Goal: Task Accomplishment & Management: Manage account settings

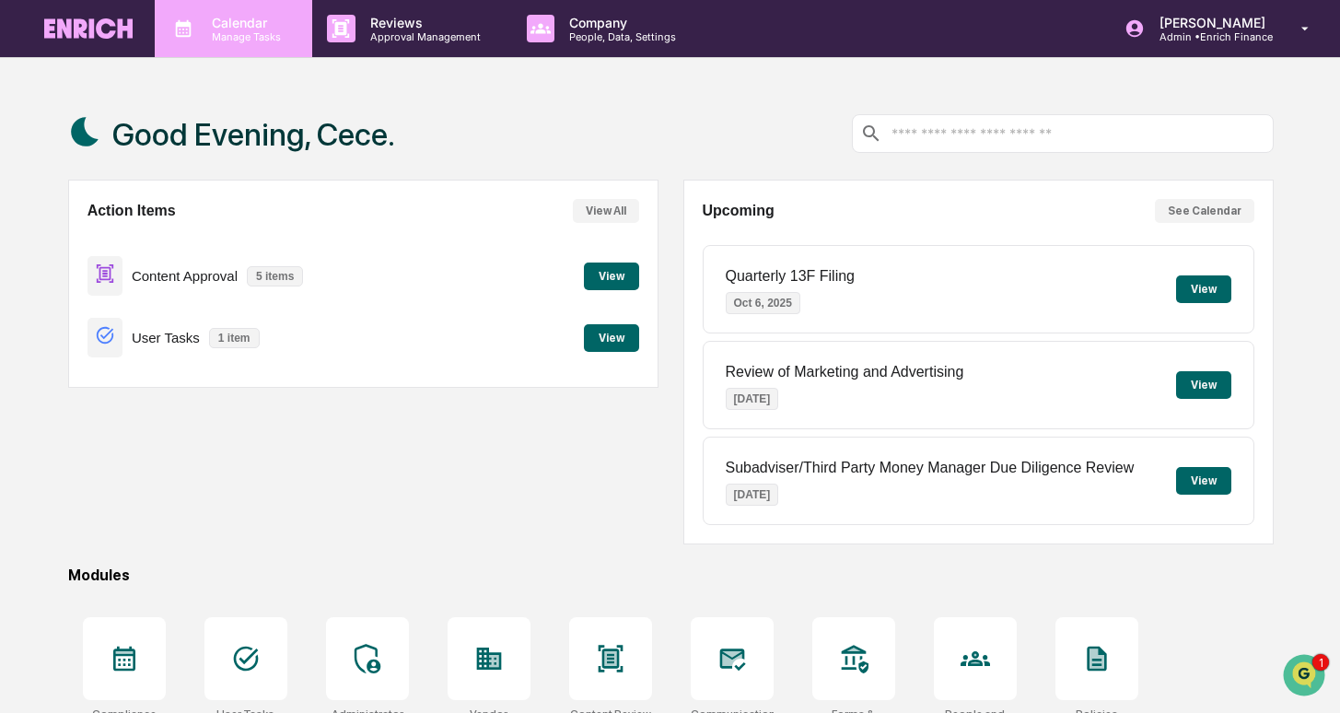
click at [285, 29] on p "Calendar" at bounding box center [243, 23] width 93 height 16
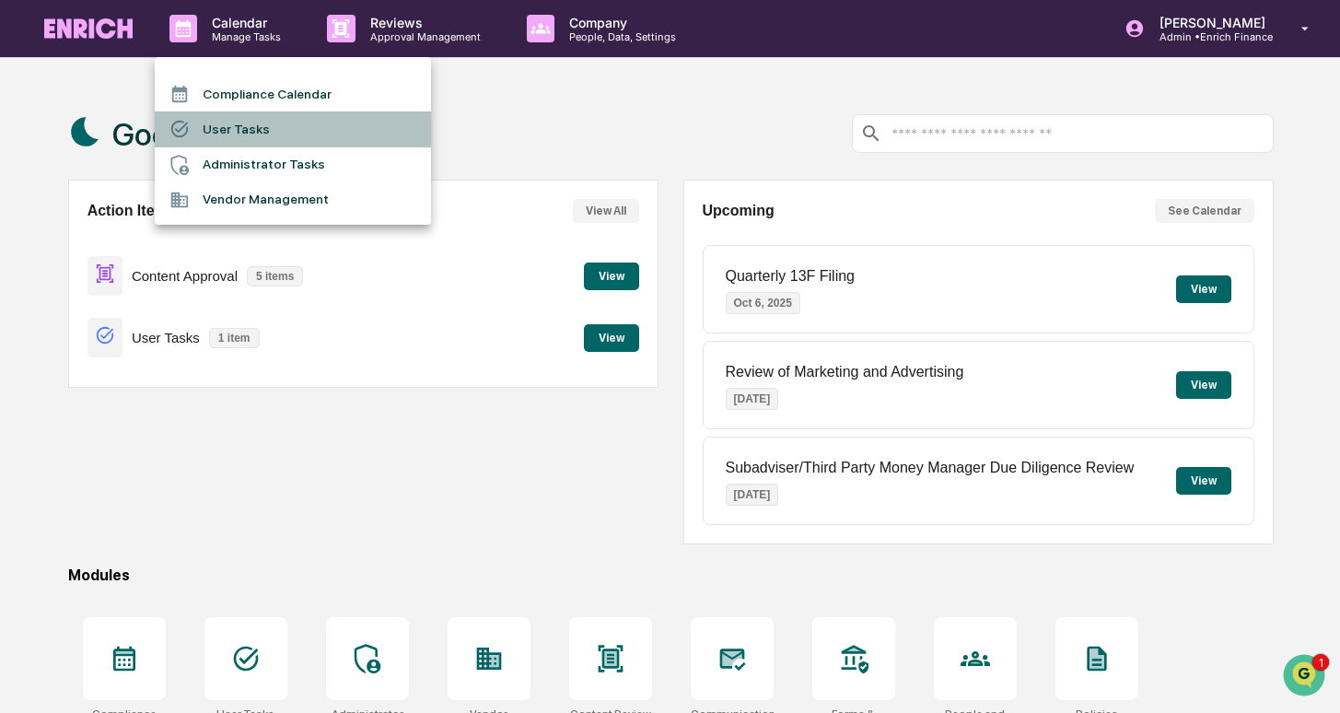
click at [274, 120] on li "User Tasks" at bounding box center [293, 128] width 276 height 35
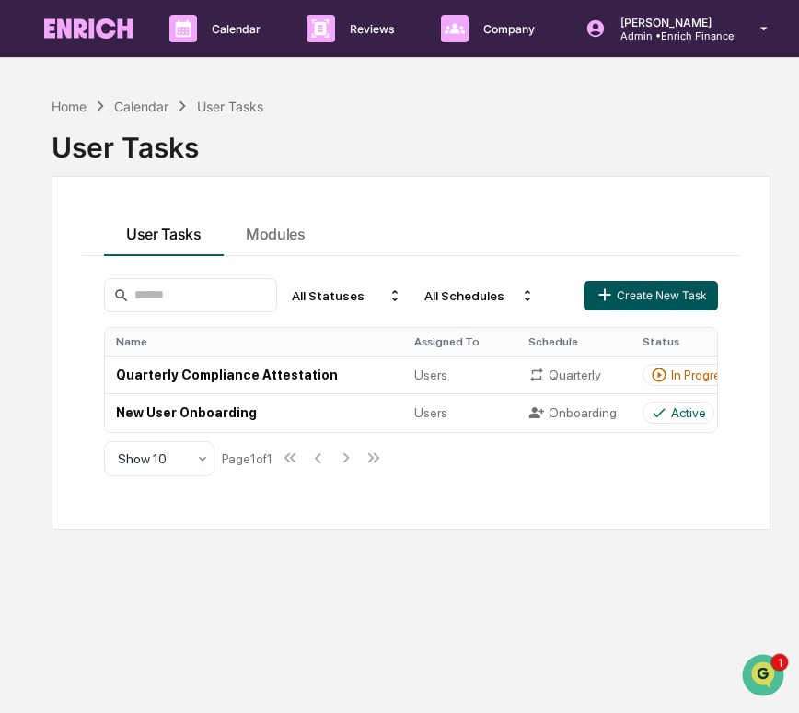
click at [647, 302] on button "Create New Task" at bounding box center [651, 295] width 134 height 29
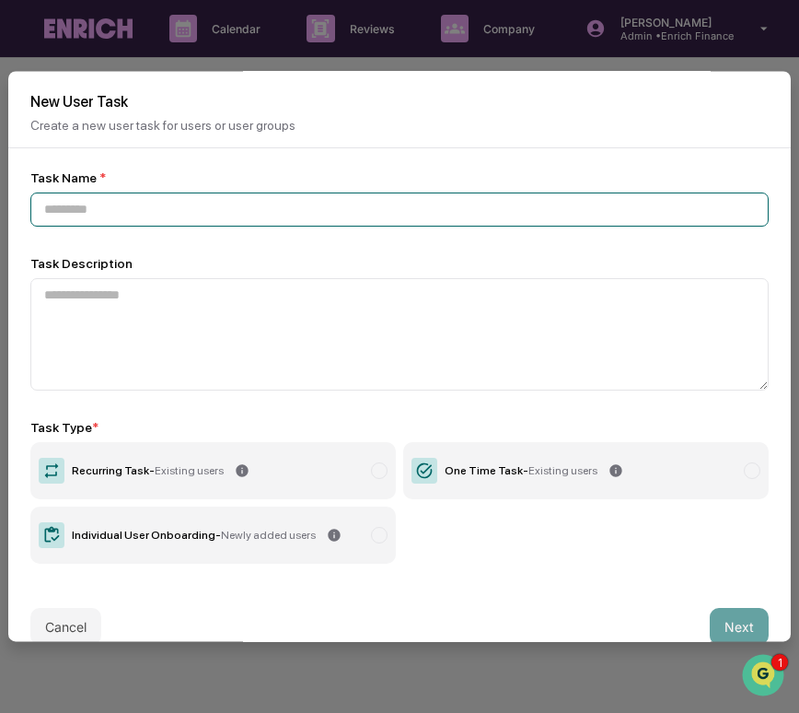
click at [118, 223] on input at bounding box center [399, 209] width 739 height 34
paste input "**********"
type input "**********"
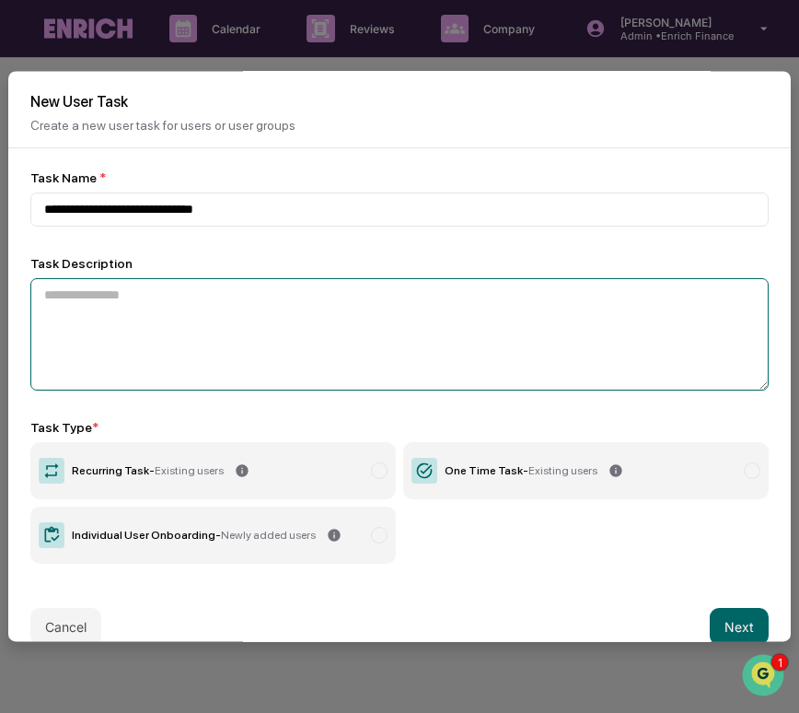
click at [156, 294] on textarea at bounding box center [399, 334] width 739 height 112
paste textarea "**********"
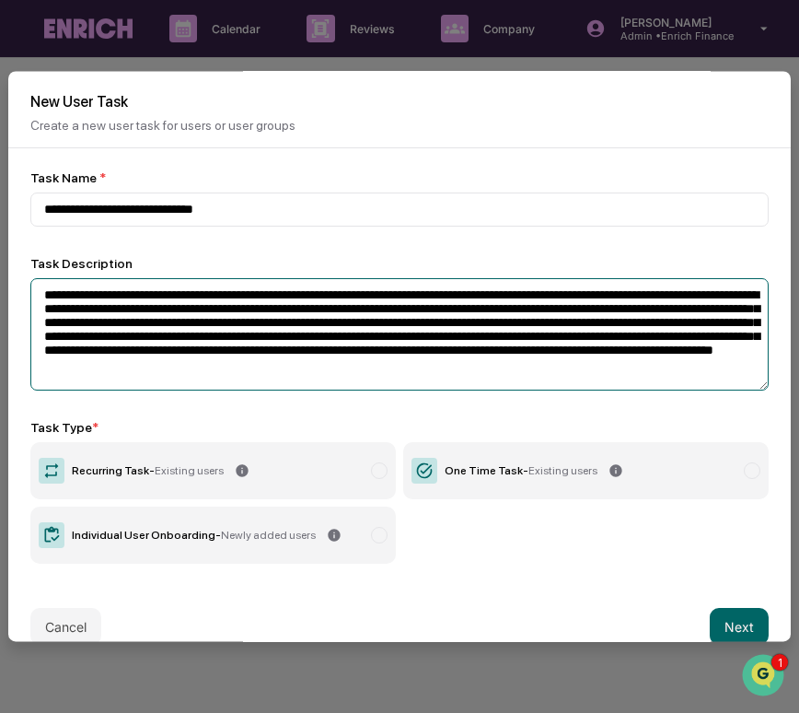
drag, startPoint x: 194, startPoint y: 295, endPoint x: 109, endPoint y: 300, distance: 85.8
click at [109, 300] on textarea "**********" at bounding box center [399, 334] width 739 height 112
paste textarea "**********"
type textarea "**********"
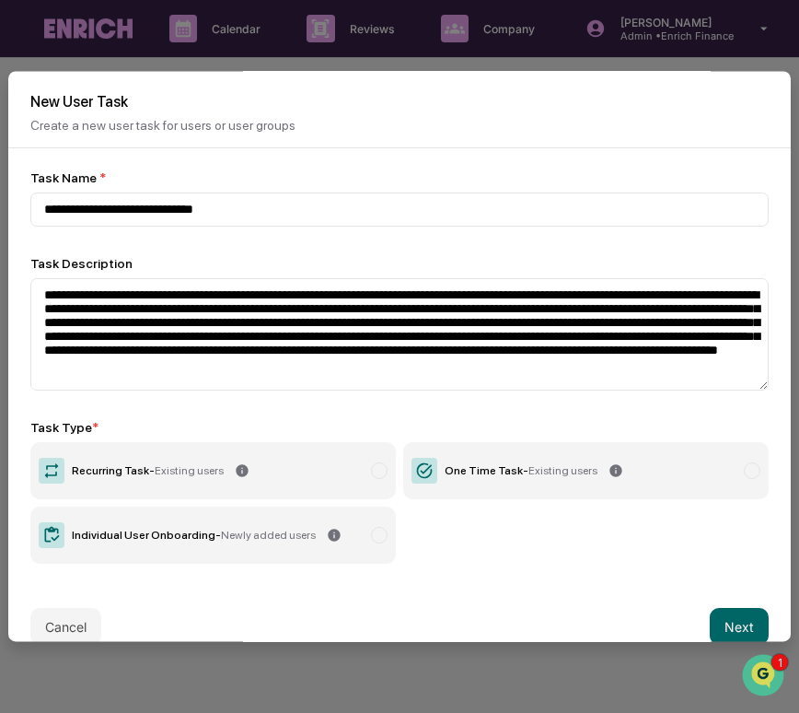
click at [702, 482] on label "One Time Task - Existing users" at bounding box center [586, 470] width 366 height 57
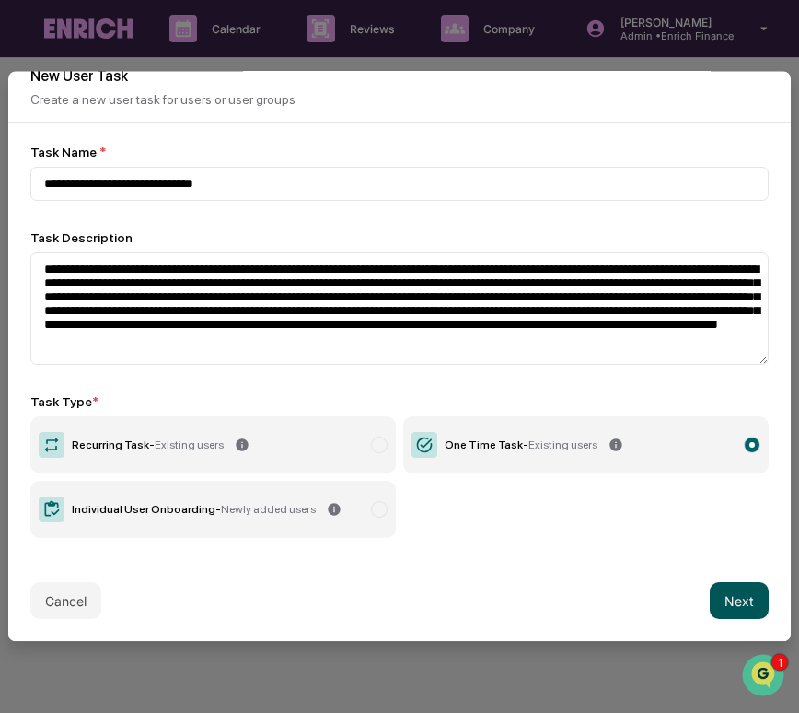
click at [729, 593] on button "Next" at bounding box center [739, 600] width 59 height 37
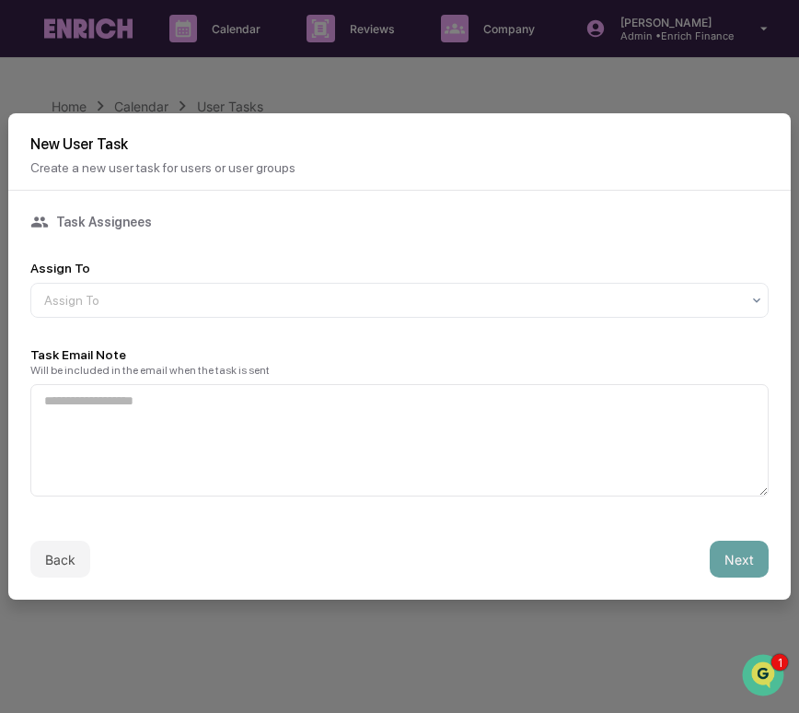
scroll to position [0, 0]
click at [381, 303] on div at bounding box center [392, 300] width 696 height 18
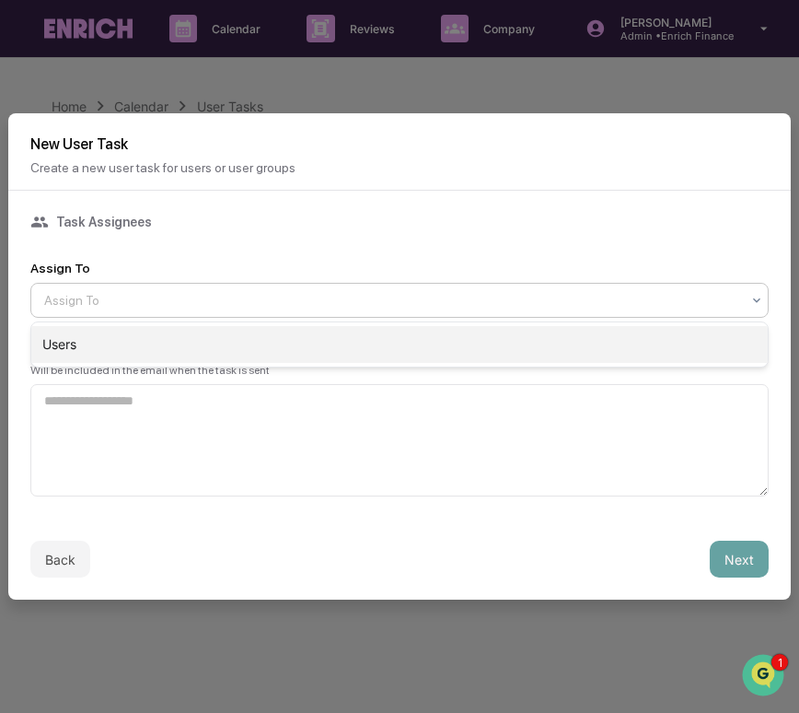
click at [380, 348] on div "Users" at bounding box center [399, 344] width 737 height 37
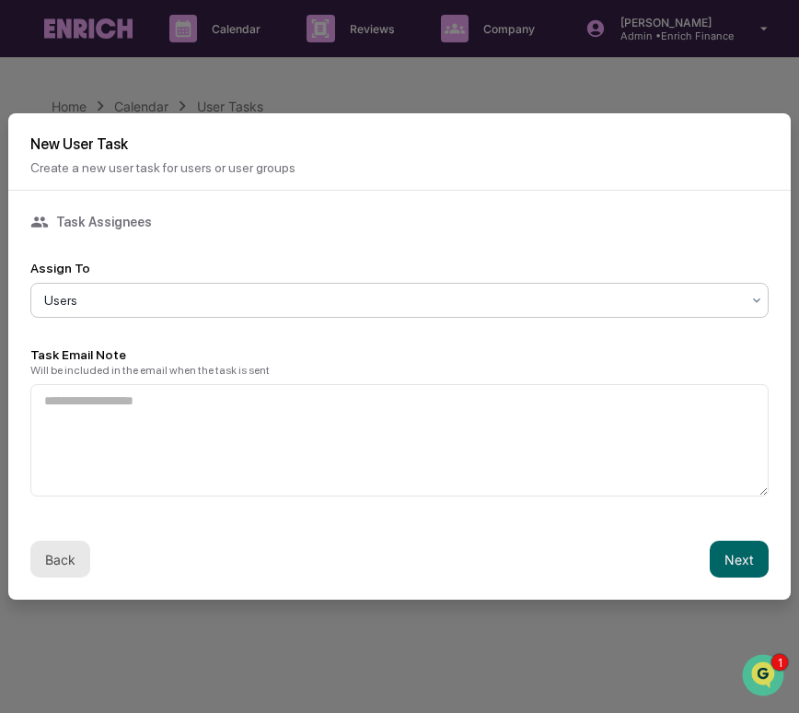
click at [64, 542] on button "Back" at bounding box center [60, 559] width 60 height 37
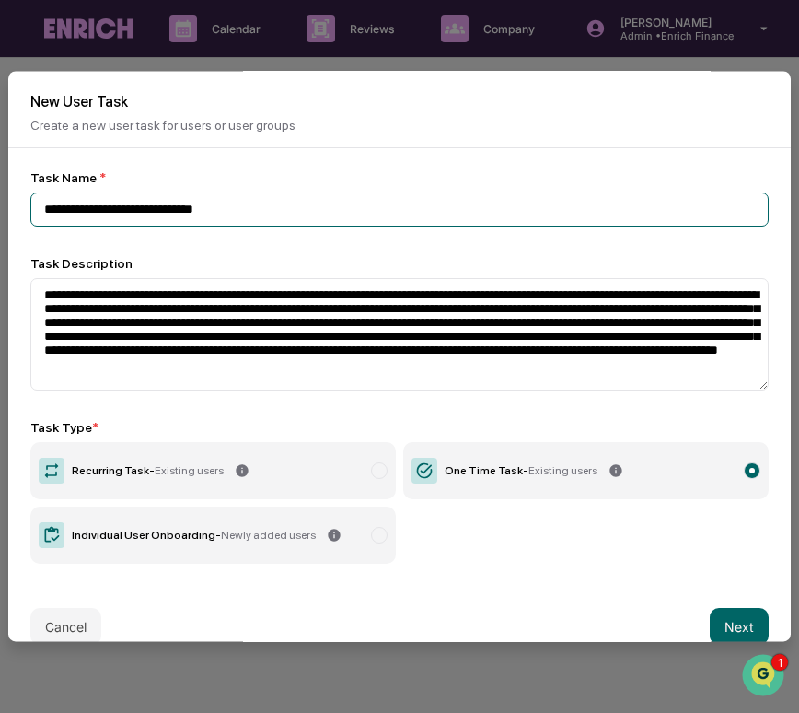
click at [295, 208] on input "**********" at bounding box center [399, 209] width 739 height 34
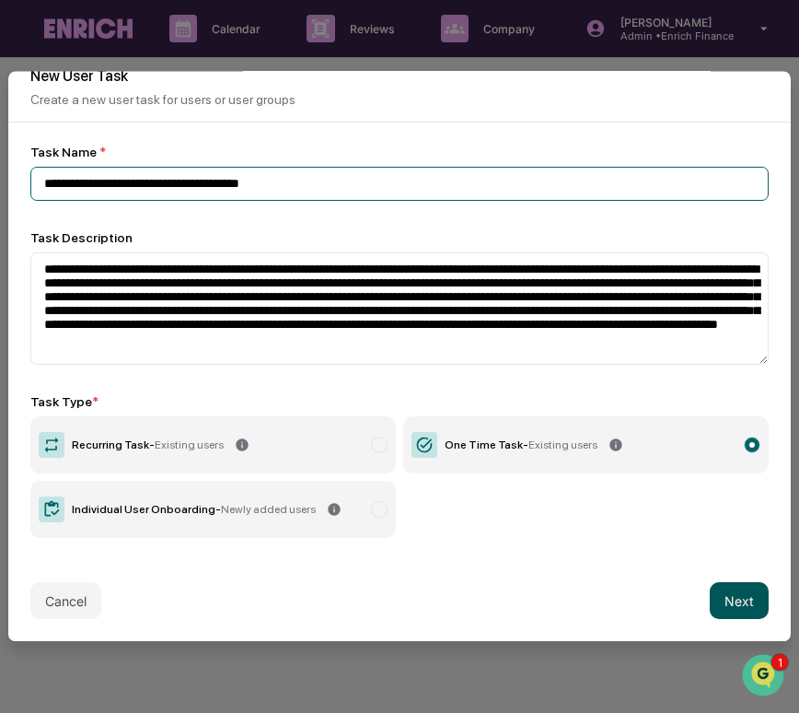
type input "**********"
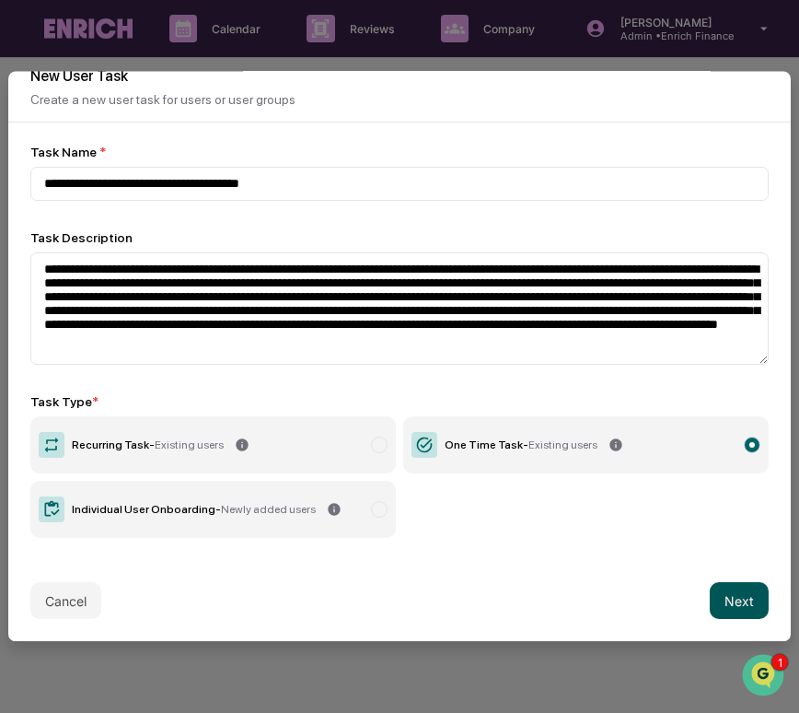
click at [753, 600] on button "Next" at bounding box center [739, 600] width 59 height 37
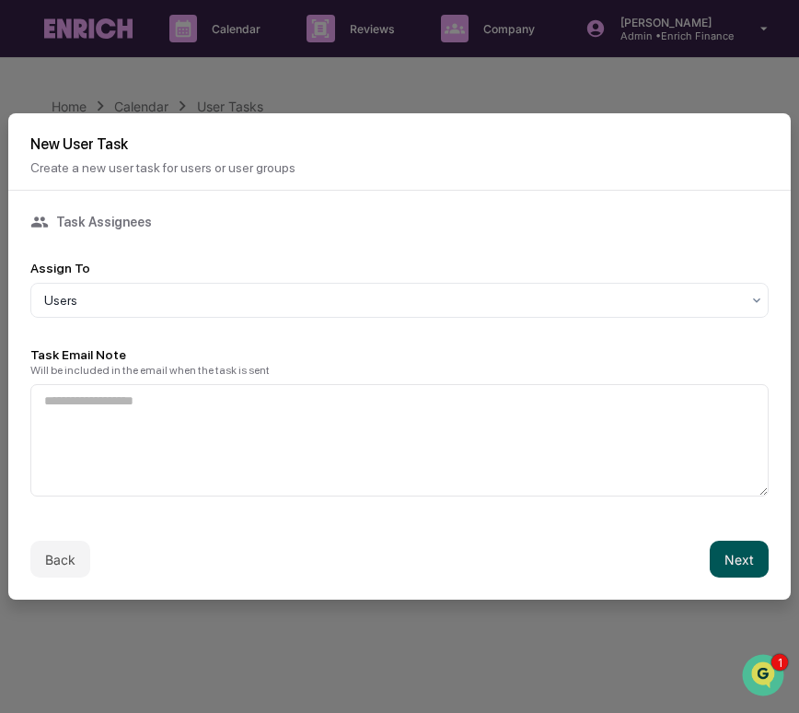
scroll to position [0, 0]
click at [724, 559] on button "Next" at bounding box center [739, 559] width 59 height 37
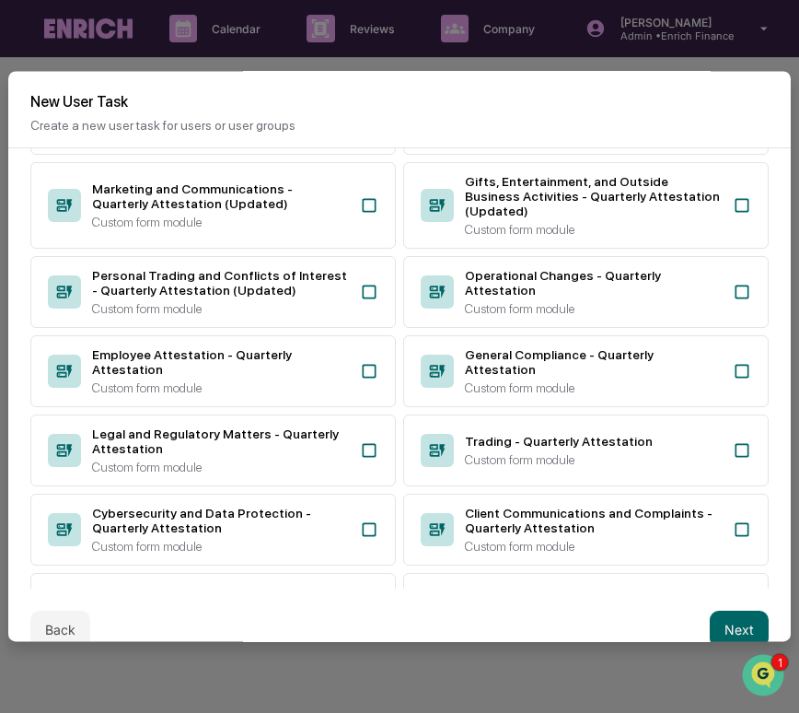
scroll to position [555, 0]
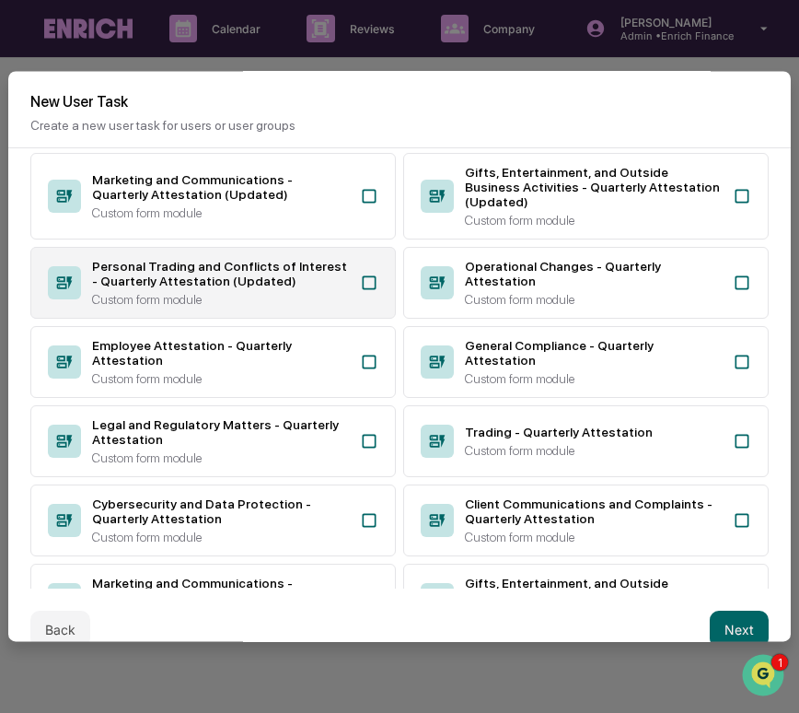
click at [373, 292] on icon at bounding box center [369, 283] width 18 height 18
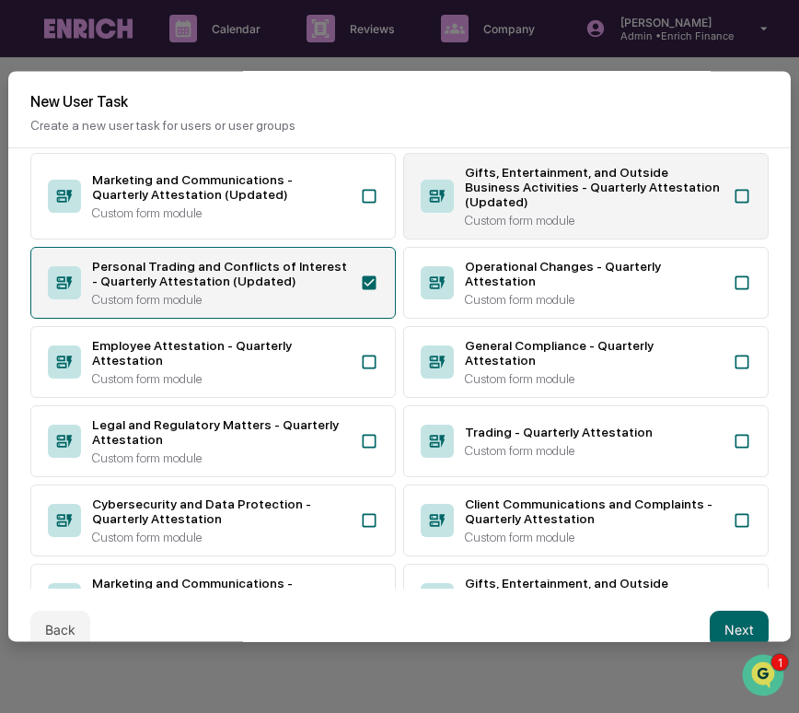
click at [512, 209] on div "Gifts, Entertainment, and Outside Business Activities - Quarterly Attestation (…" at bounding box center [593, 187] width 257 height 44
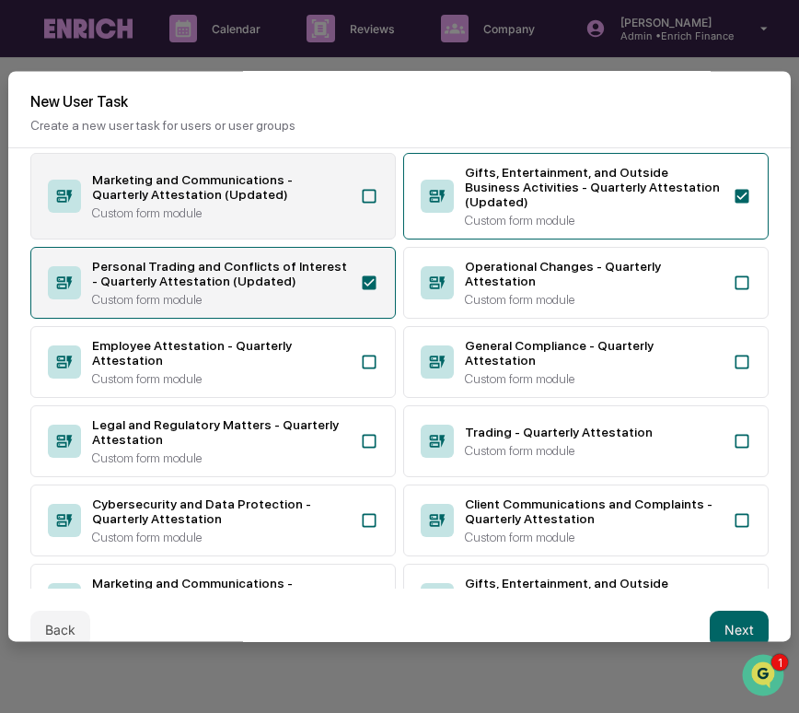
click at [280, 220] on div "Custom form module" at bounding box center [220, 212] width 257 height 15
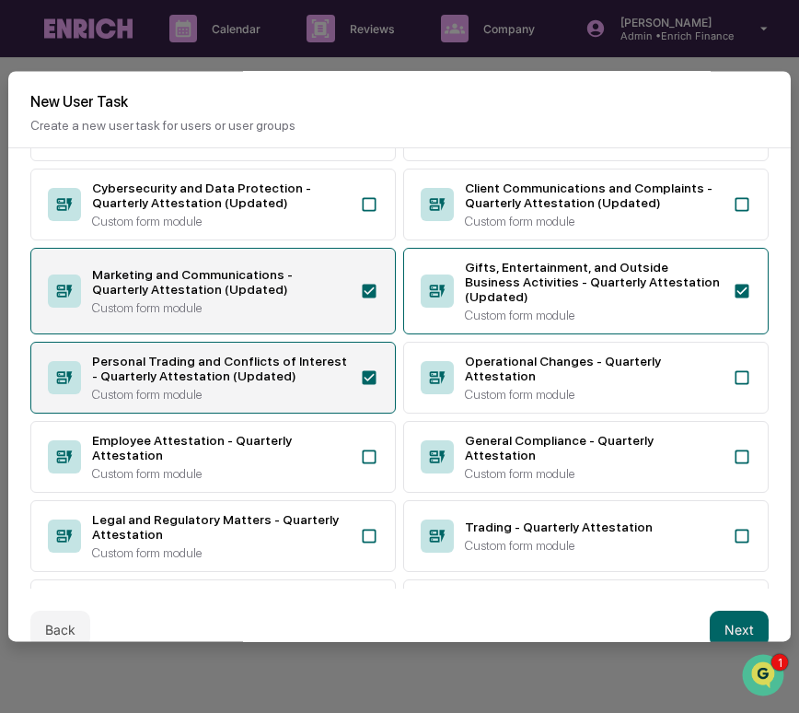
scroll to position [452, 0]
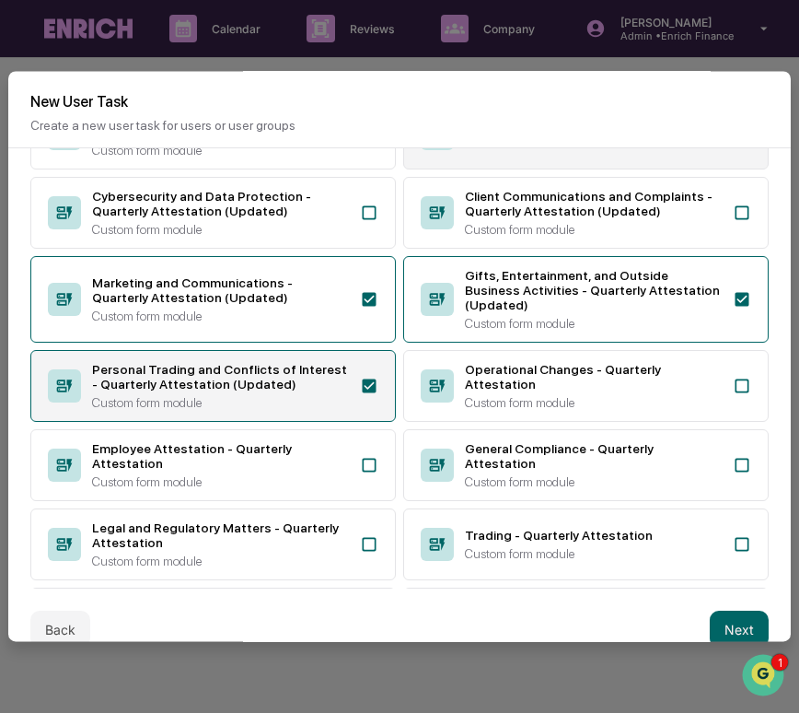
click at [511, 169] on div "Trading - Quarterly Attestation (Updated) Custom form module" at bounding box center [586, 134] width 366 height 72
click at [499, 169] on div "Trading - Quarterly Attestation (Updated) Custom form module" at bounding box center [586, 134] width 366 height 72
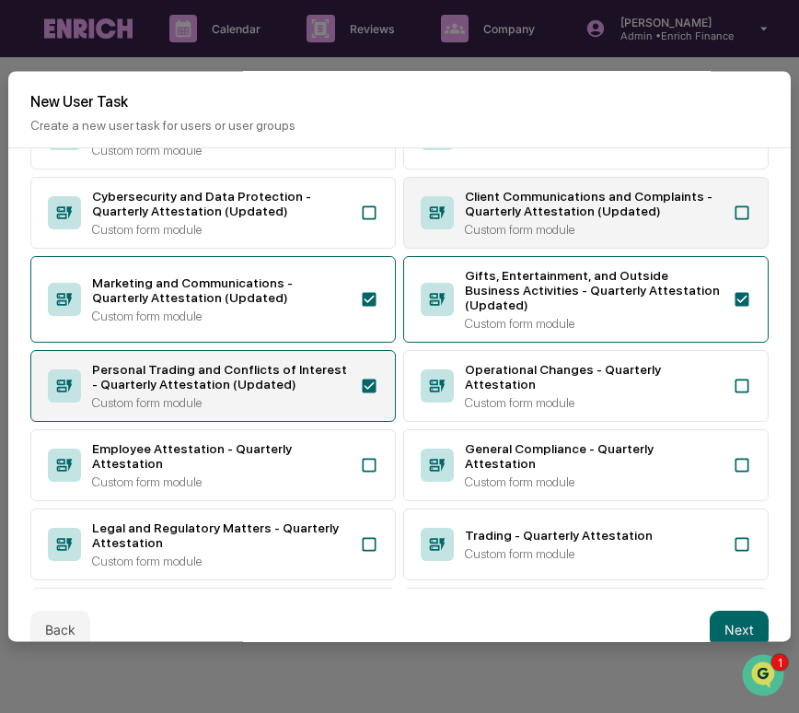
click at [498, 218] on div "Client Communications and Complaints - Quarterly Attestation (Updated)" at bounding box center [593, 203] width 257 height 29
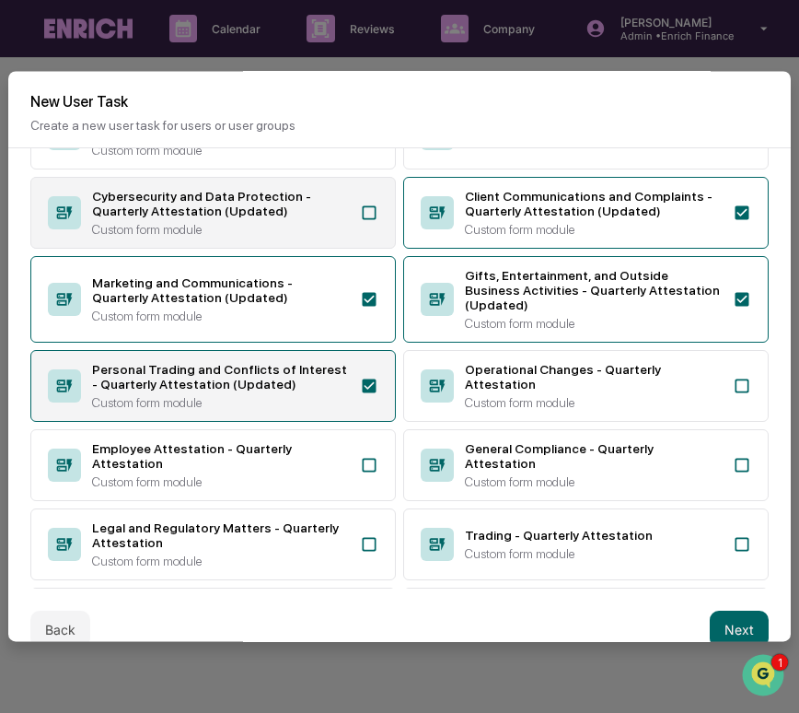
click at [224, 218] on div "Cybersecurity and Data Protection - Quarterly Attestation (Updated)" at bounding box center [220, 203] width 257 height 29
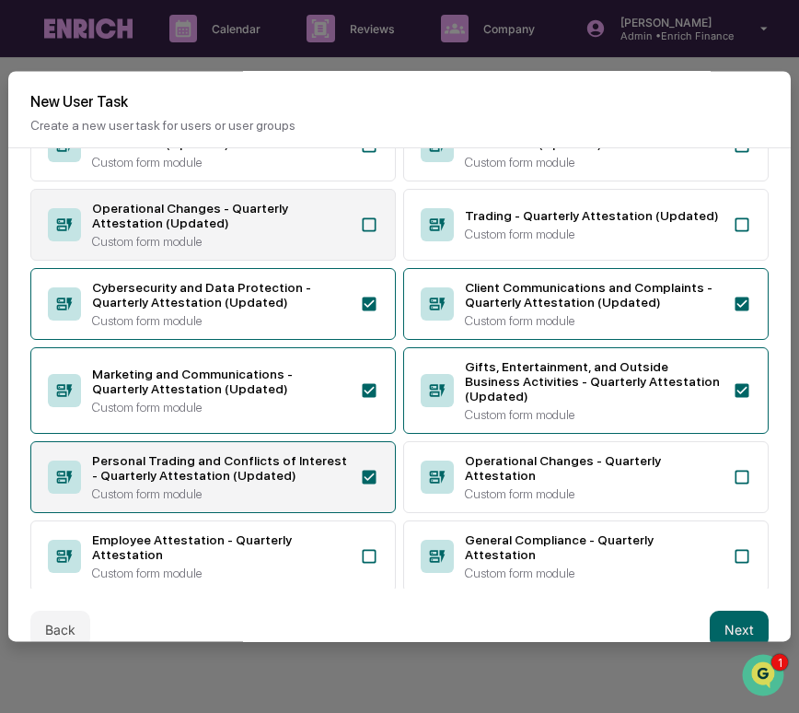
scroll to position [339, 0]
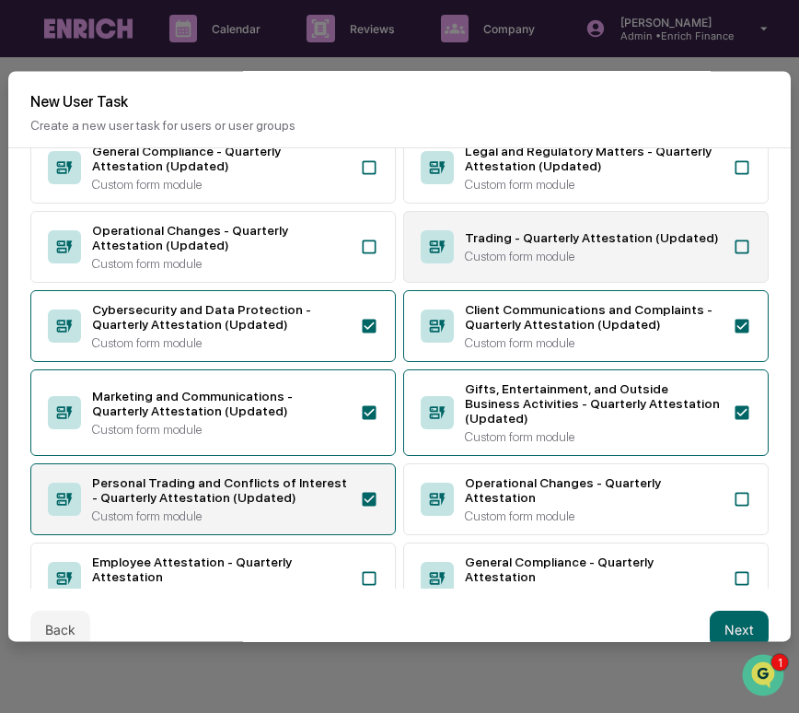
click at [465, 252] on div "Trading - Quarterly Attestation (Updated) Custom form module" at bounding box center [586, 247] width 366 height 72
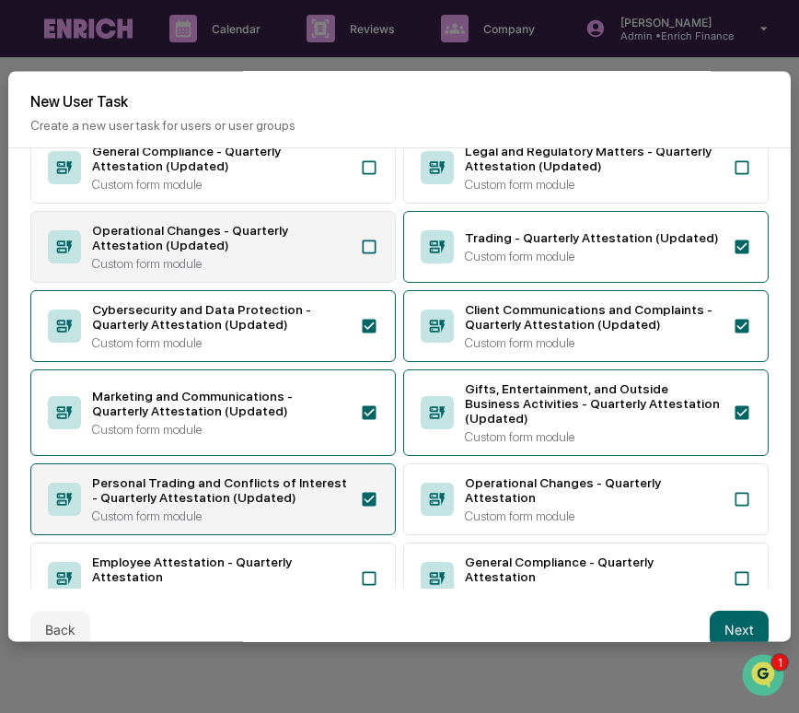
click at [331, 251] on div "Operational Changes - Quarterly Attestation (Updated)" at bounding box center [220, 237] width 257 height 29
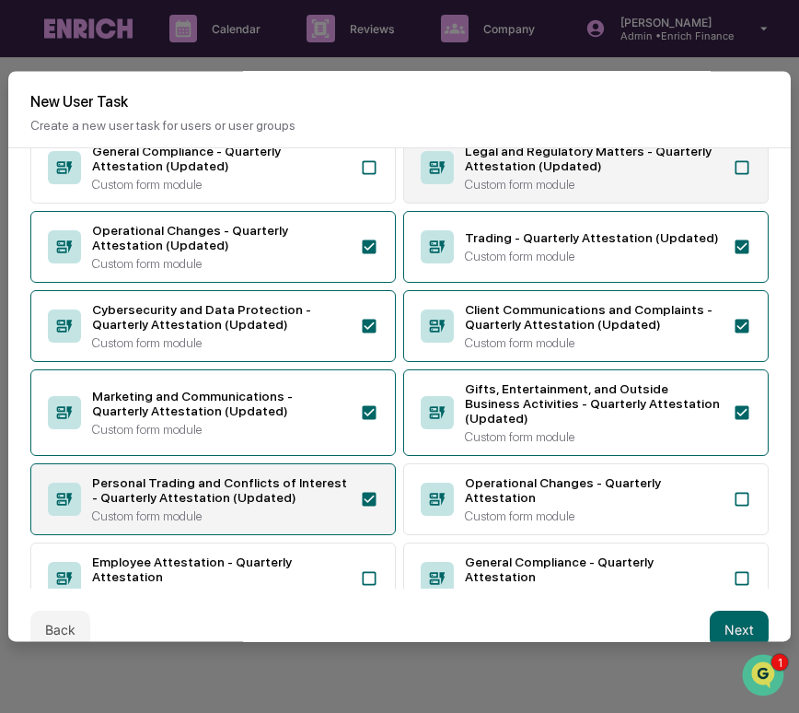
click at [425, 184] on icon at bounding box center [437, 167] width 33 height 33
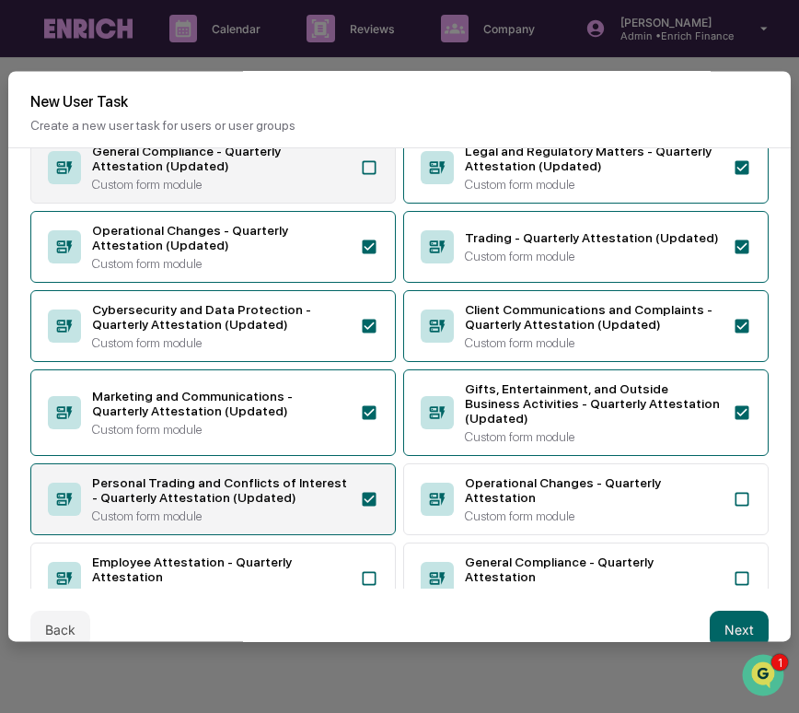
click at [350, 204] on div "General Compliance - Quarterly Attestation (Updated) Custom form module" at bounding box center [213, 168] width 366 height 72
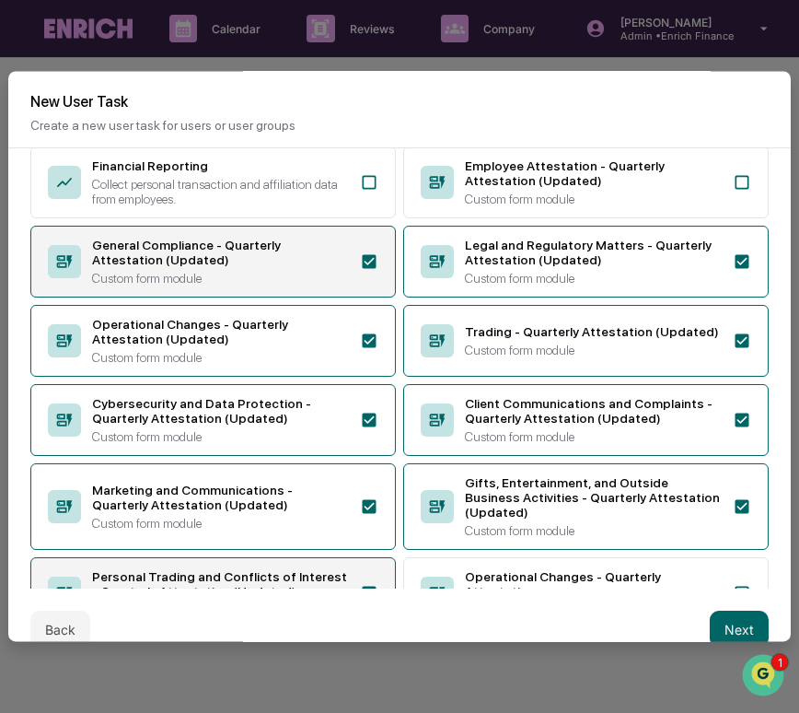
scroll to position [240, 0]
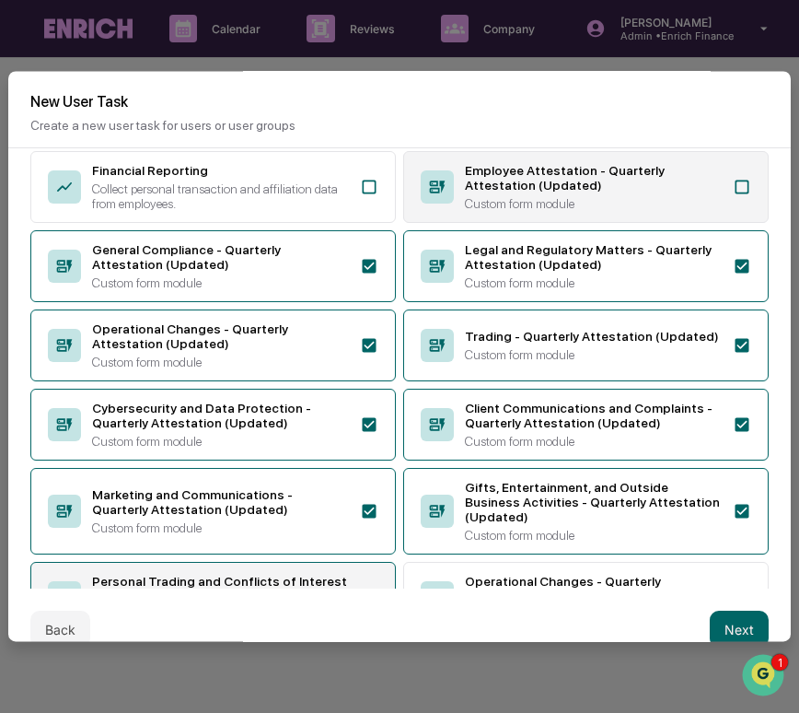
click at [480, 192] on div "Employee Attestation - Quarterly Attestation (Updated)" at bounding box center [593, 177] width 257 height 29
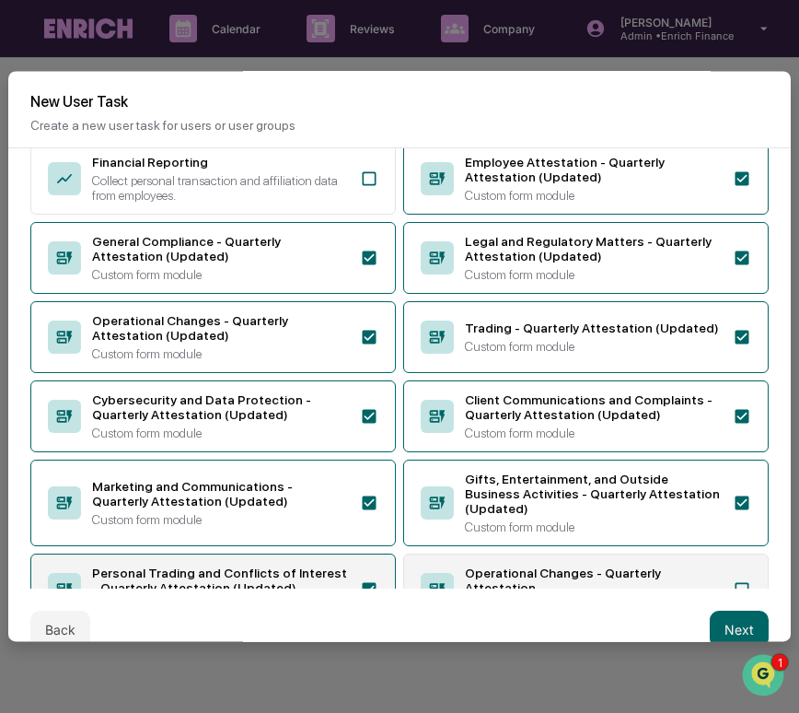
scroll to position [277, 0]
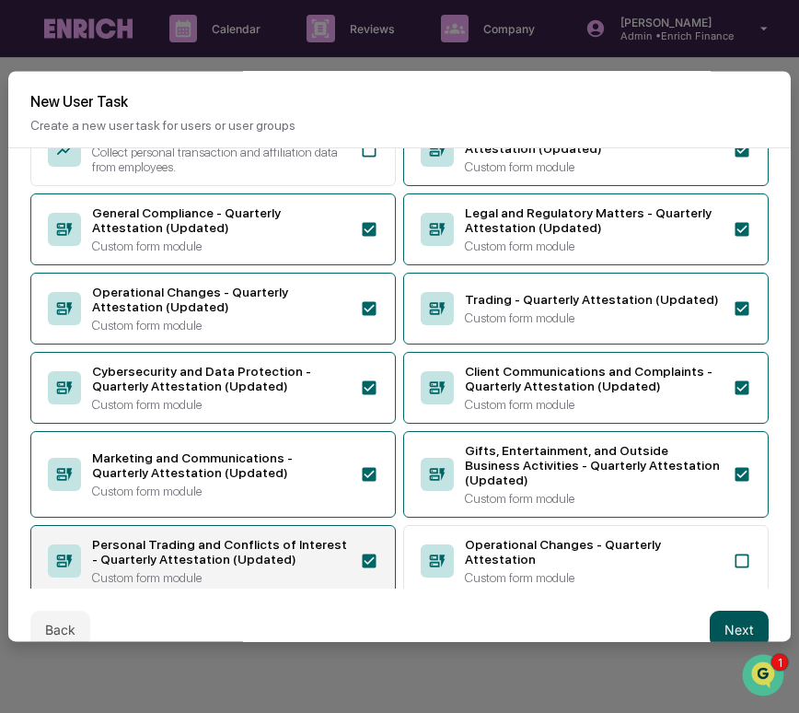
click at [740, 629] on button "Next" at bounding box center [739, 629] width 59 height 37
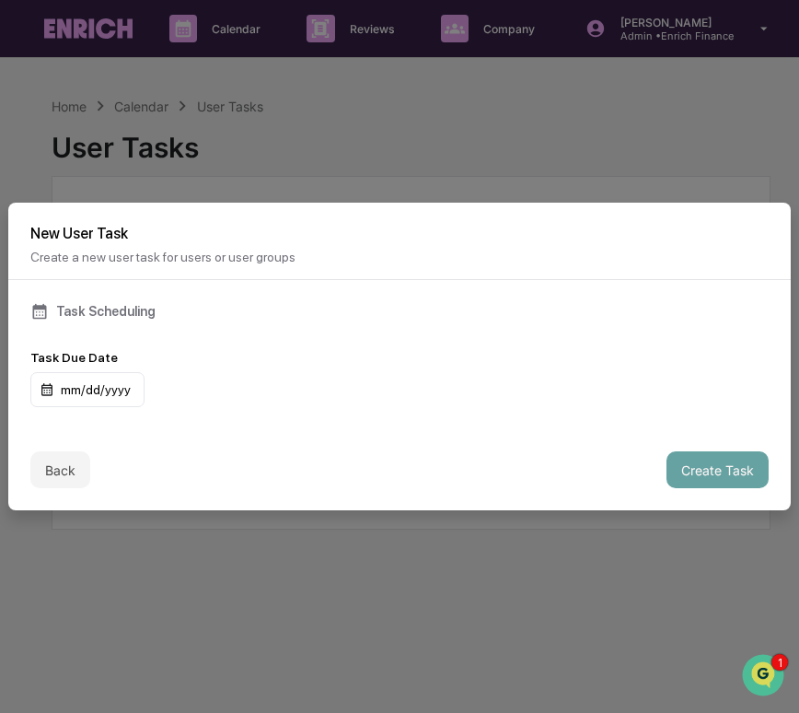
scroll to position [0, 0]
click at [110, 380] on div "mm/dd/yyyy" at bounding box center [87, 389] width 114 height 35
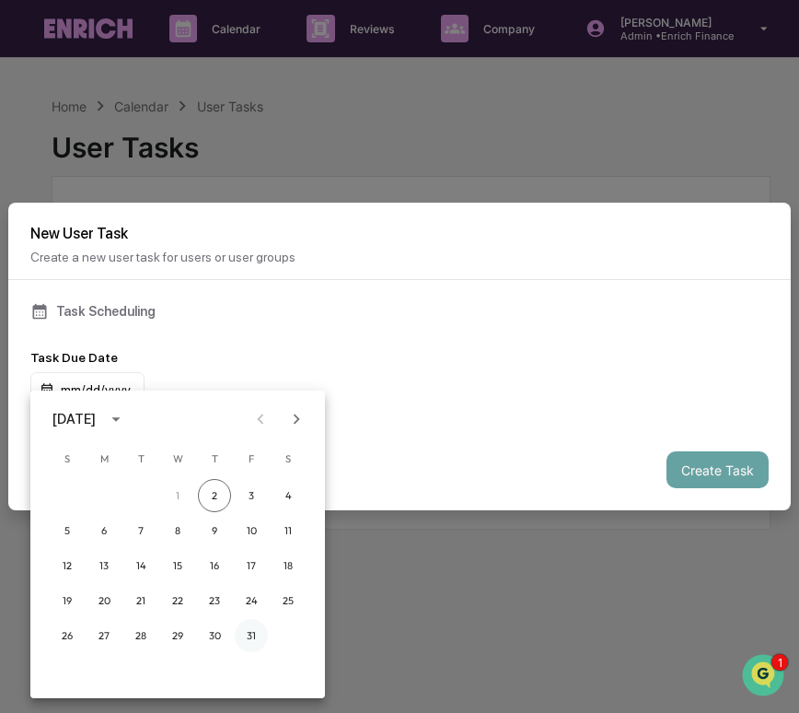
click at [257, 635] on button "31" at bounding box center [251, 635] width 33 height 33
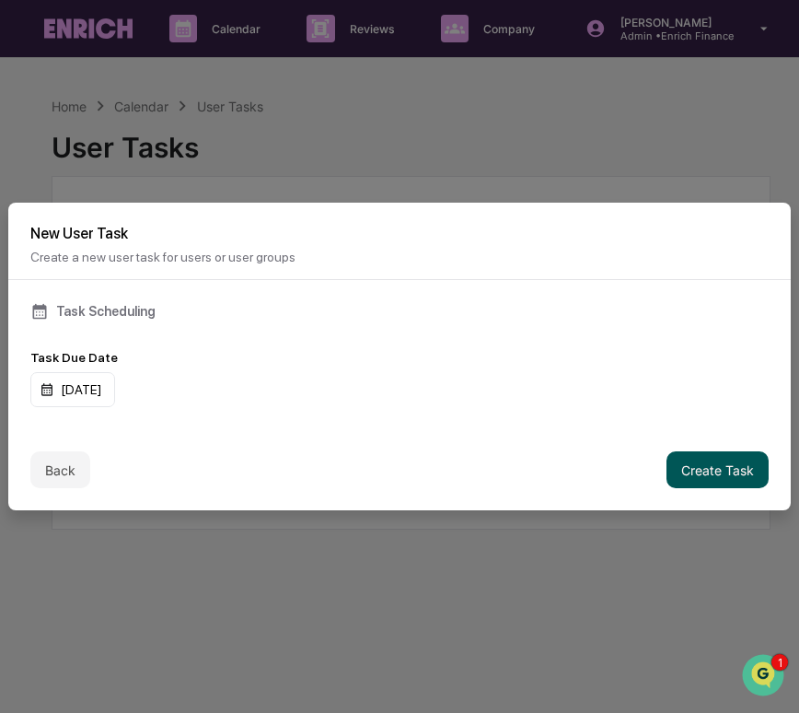
click at [699, 468] on button "Create Task" at bounding box center [718, 469] width 102 height 37
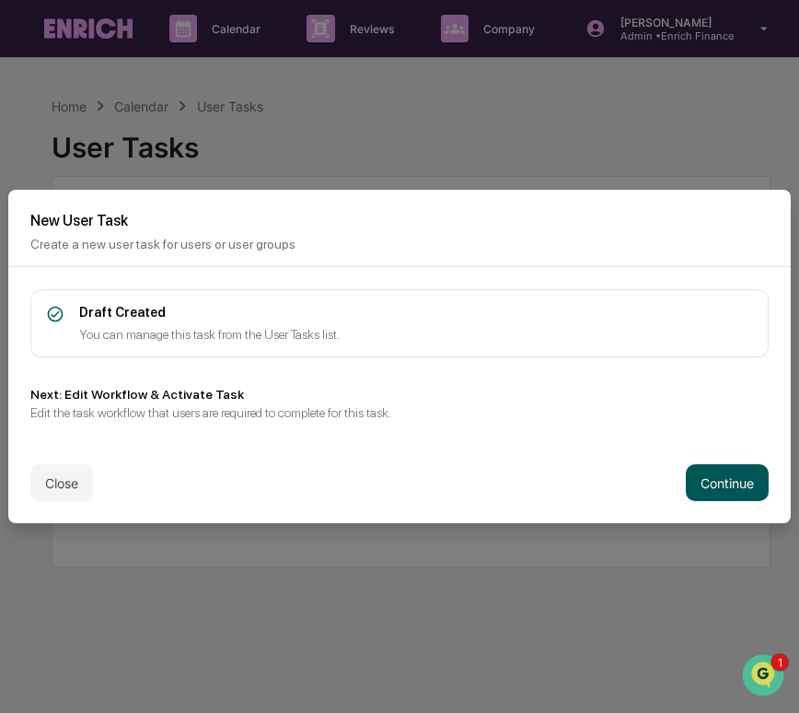
click at [706, 467] on button "Continue" at bounding box center [727, 482] width 83 height 37
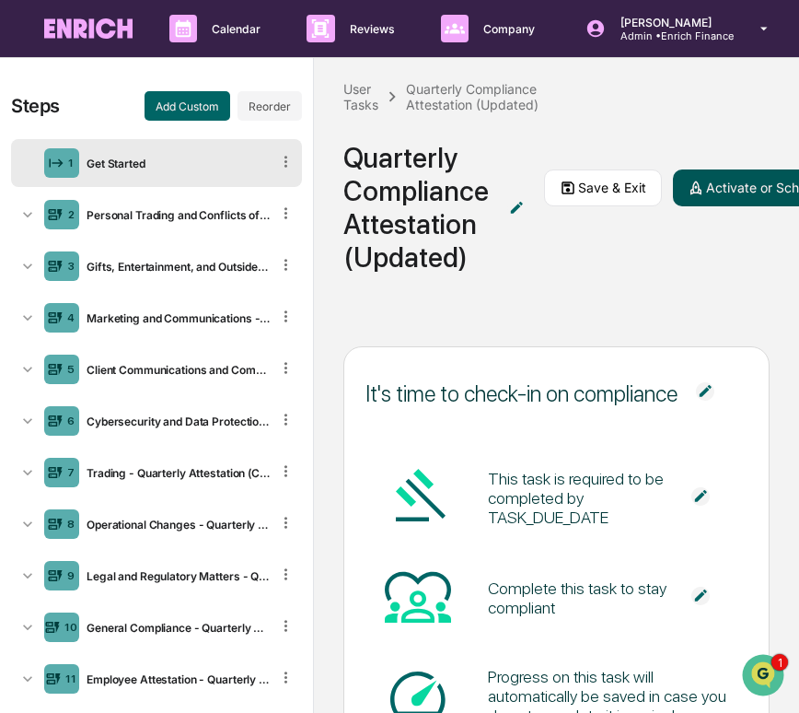
click at [733, 190] on button "Activate or Schedule" at bounding box center [760, 187] width 174 height 37
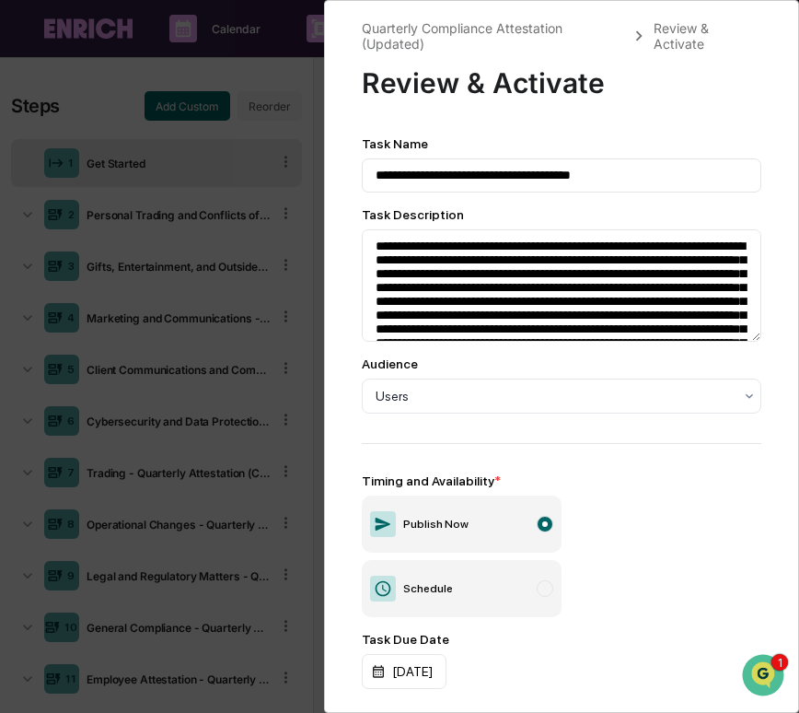
click at [280, 284] on div "**********" at bounding box center [399, 356] width 799 height 713
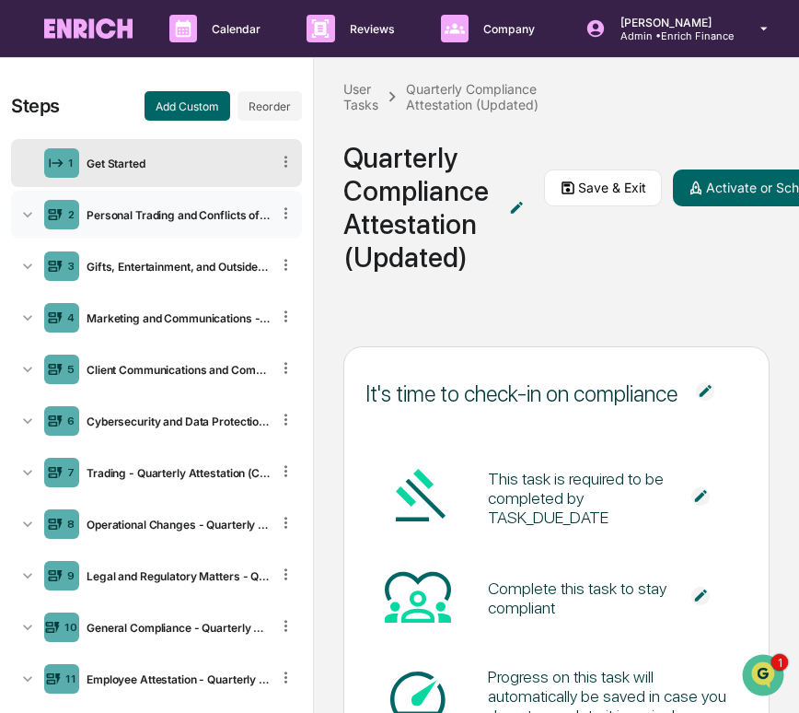
click at [210, 216] on div "Personal Trading and Conflicts of Interest - Quarterly Attestation (Copy)" at bounding box center [174, 215] width 191 height 14
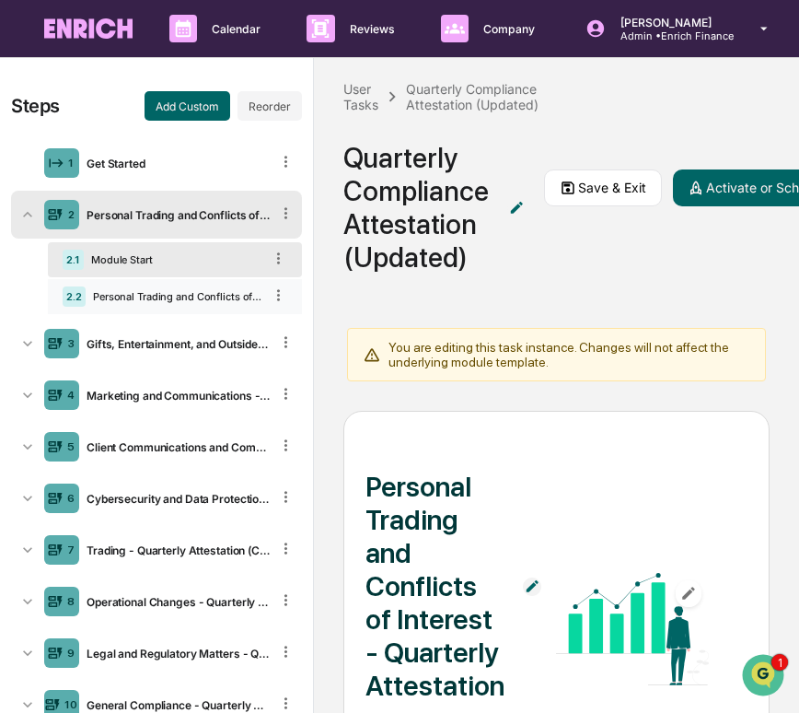
click at [200, 304] on div "2.2 Personal Trading and Conflicts of Interest - Quarterly Attestation" at bounding box center [175, 296] width 254 height 35
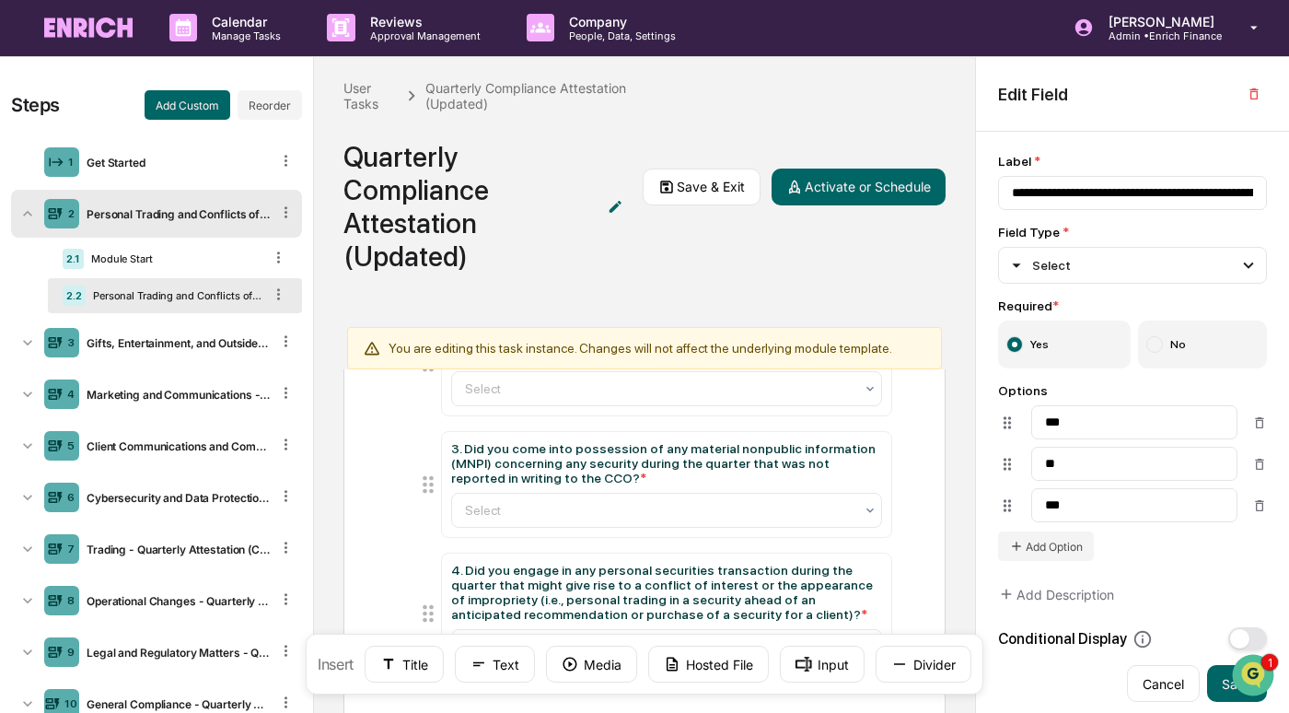
scroll to position [406, 0]
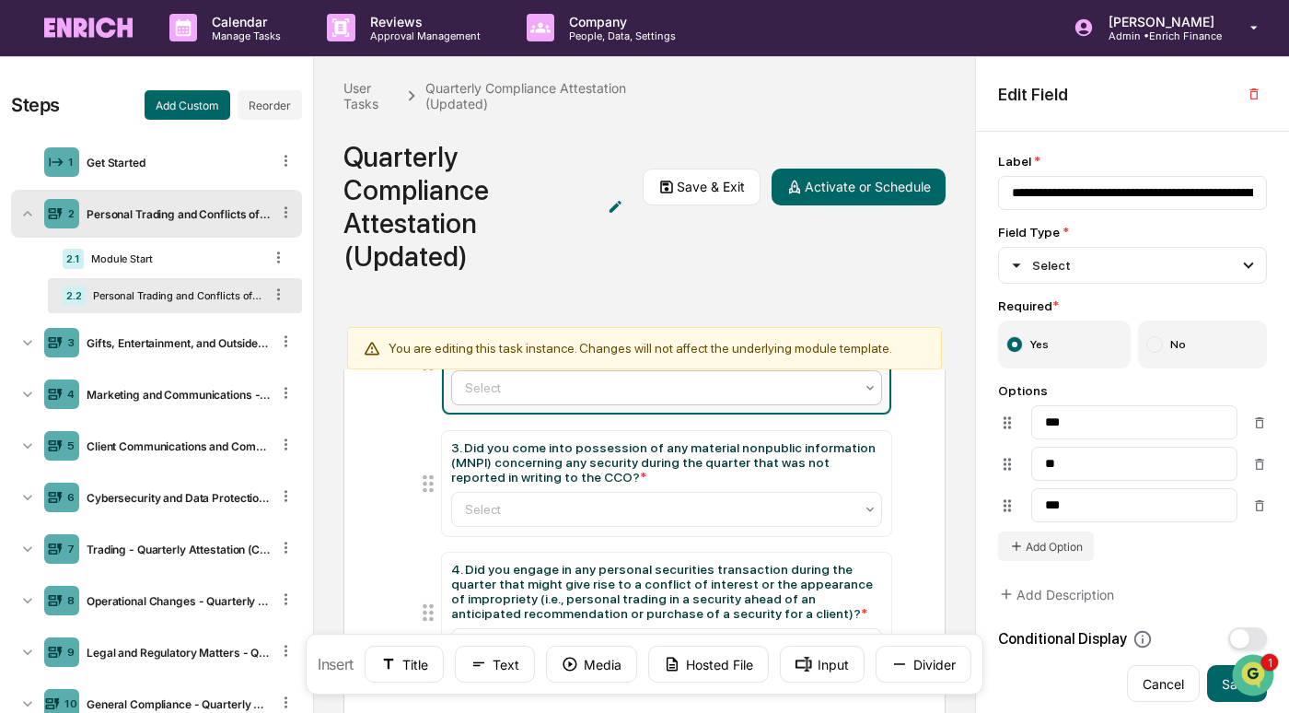
click at [630, 398] on div "Select" at bounding box center [660, 388] width 408 height 26
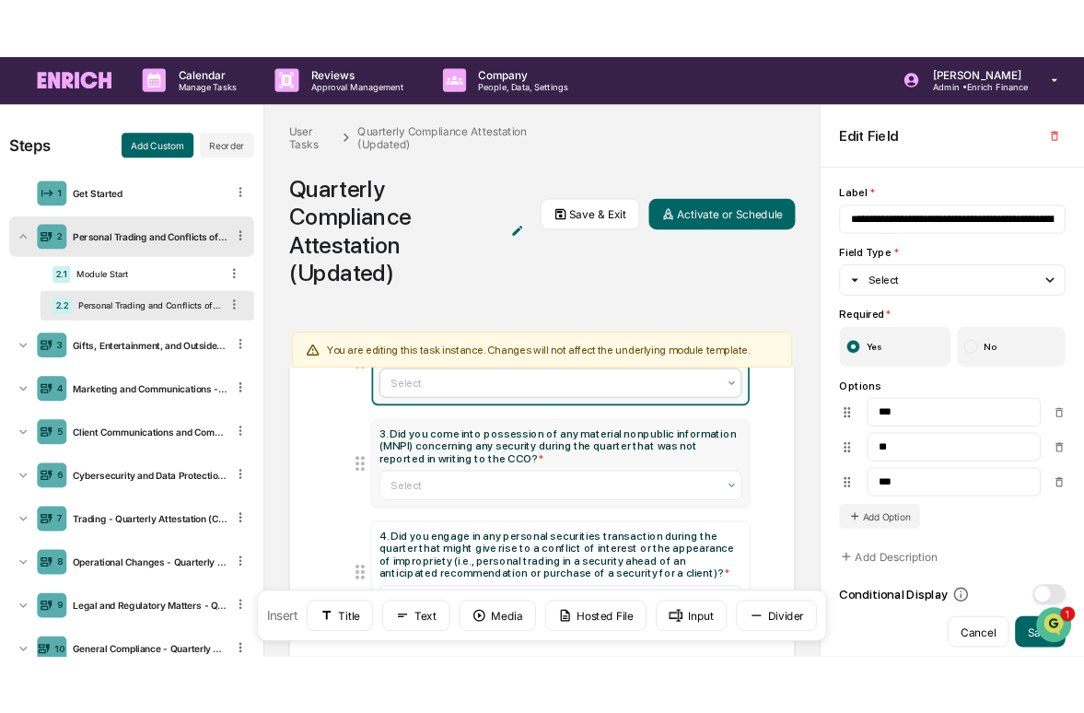
scroll to position [510, 0]
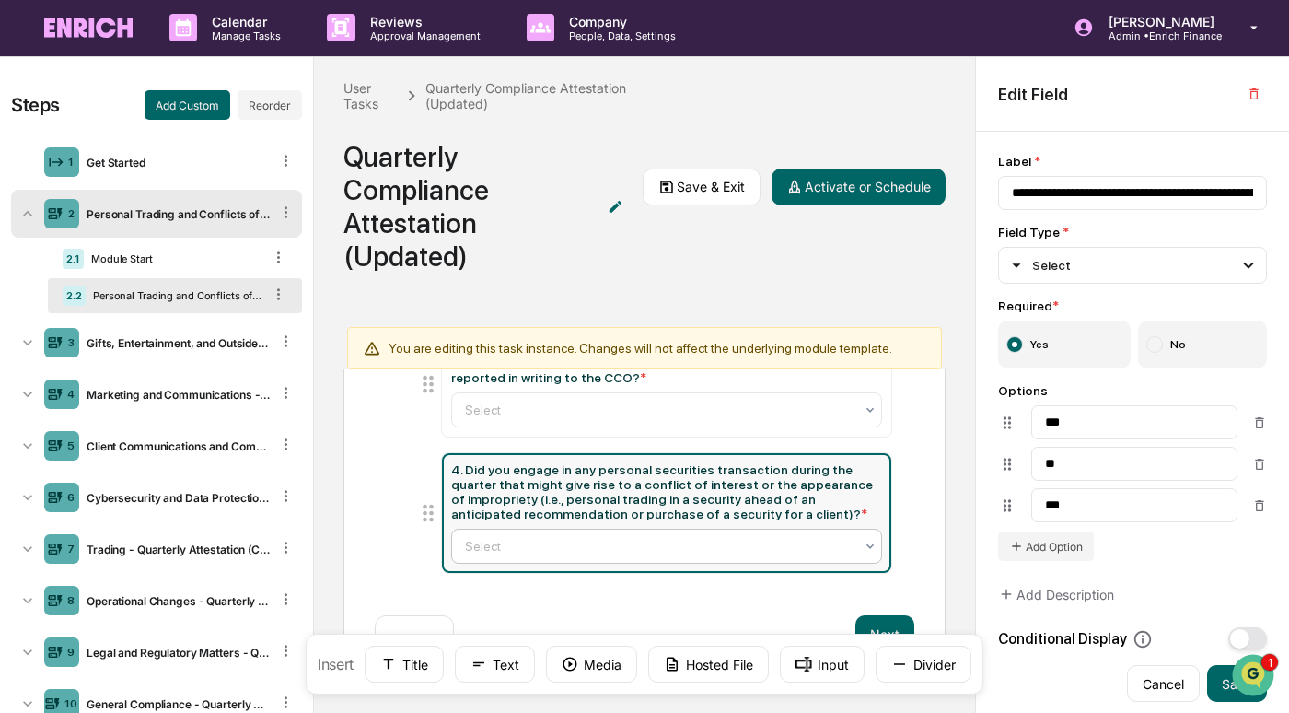
click at [612, 556] on div "Select" at bounding box center [660, 546] width 408 height 26
type input "**********"
click at [612, 556] on div "Select" at bounding box center [660, 546] width 408 height 26
click at [876, 198] on button "Activate or Schedule" at bounding box center [859, 187] width 174 height 37
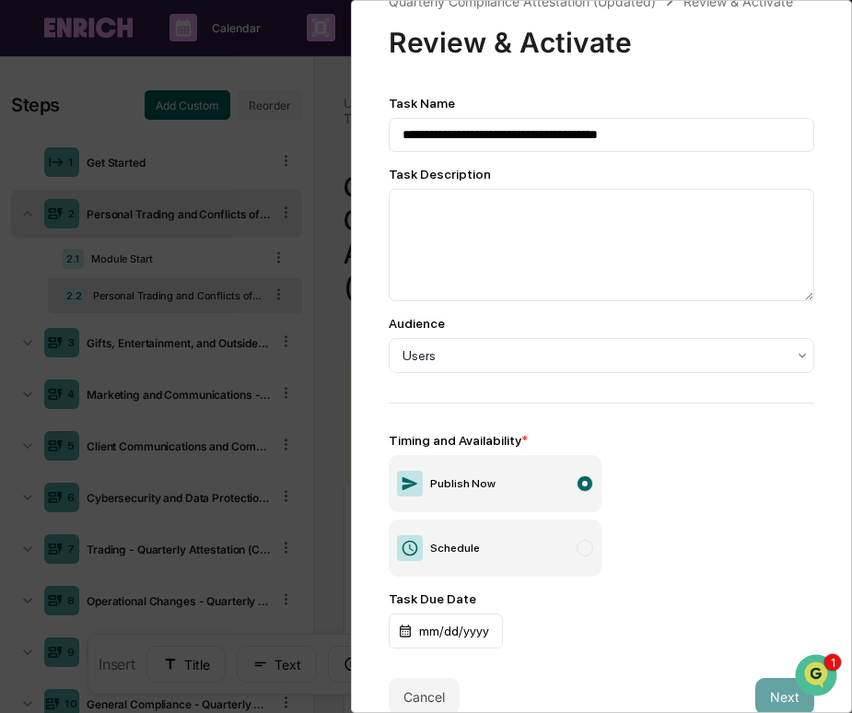
scroll to position [17, 0]
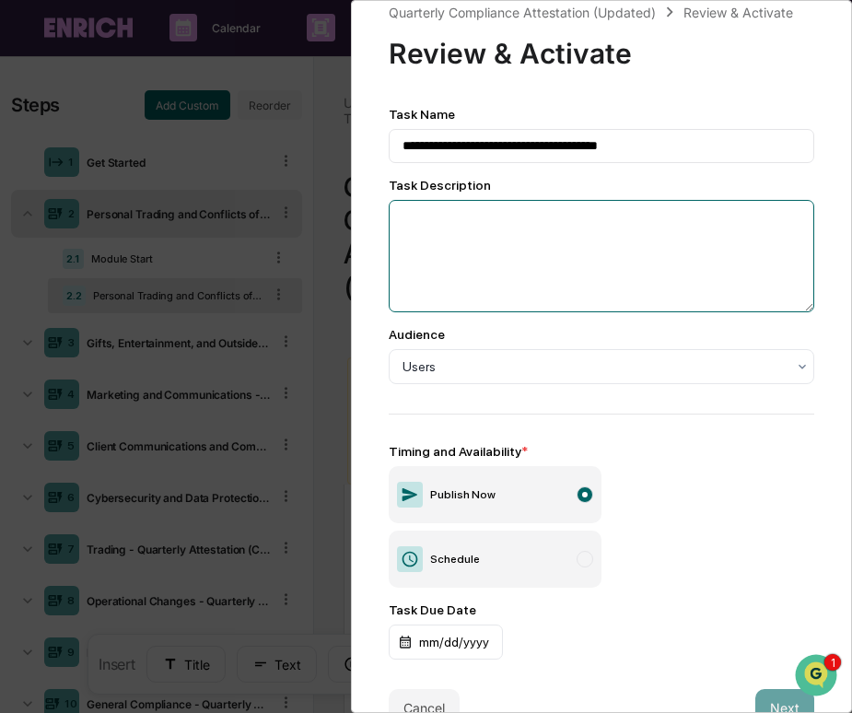
click at [557, 266] on textarea at bounding box center [602, 256] width 426 height 112
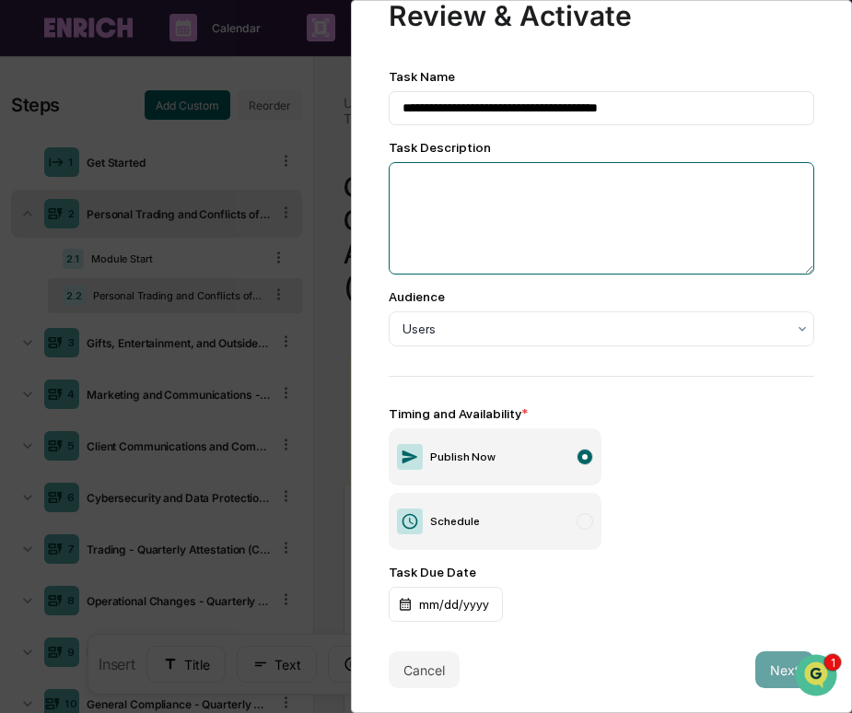
scroll to position [63, 0]
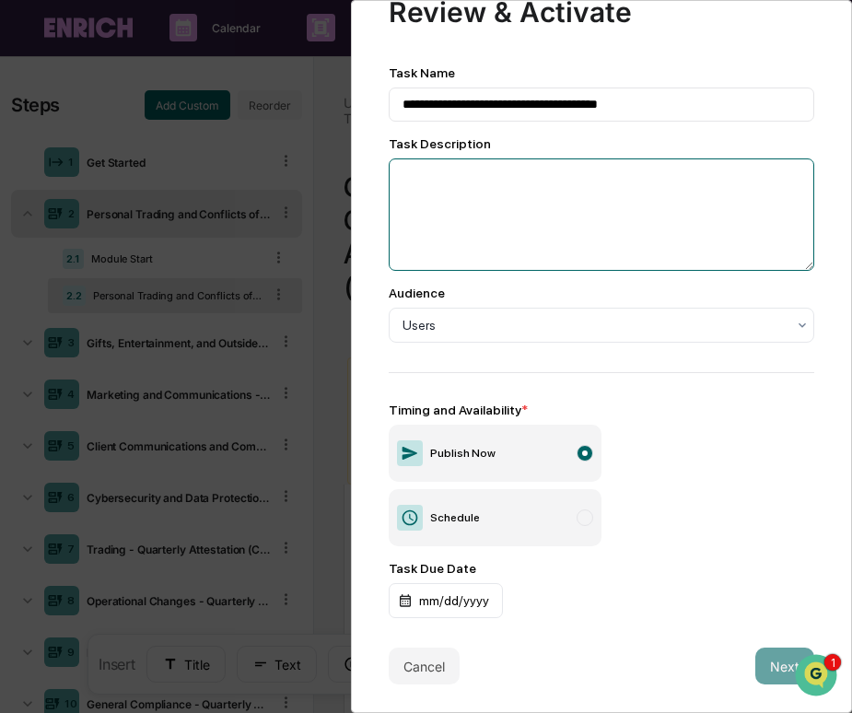
paste textarea "**********"
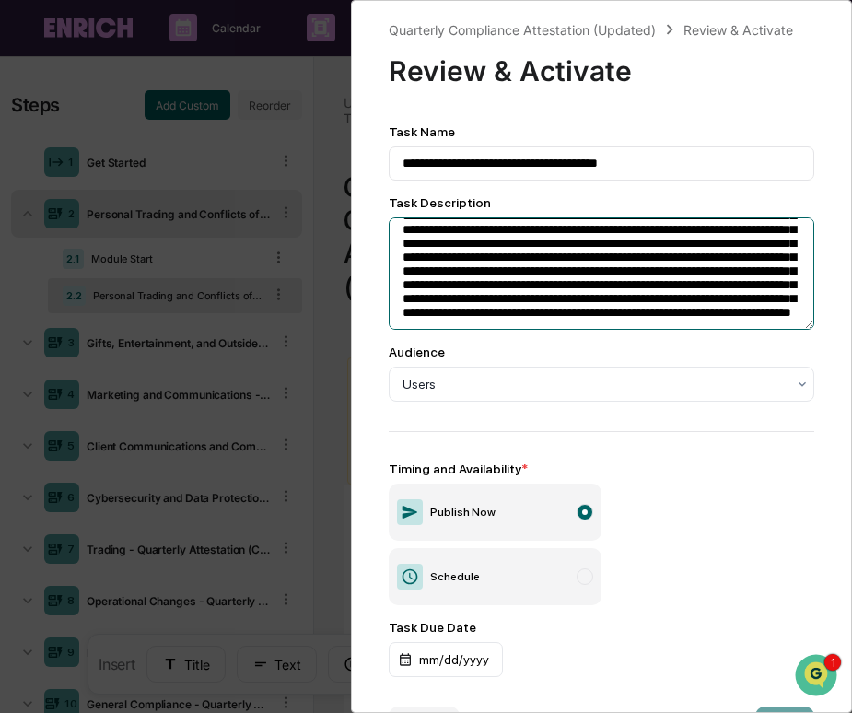
scroll to position [0, 0]
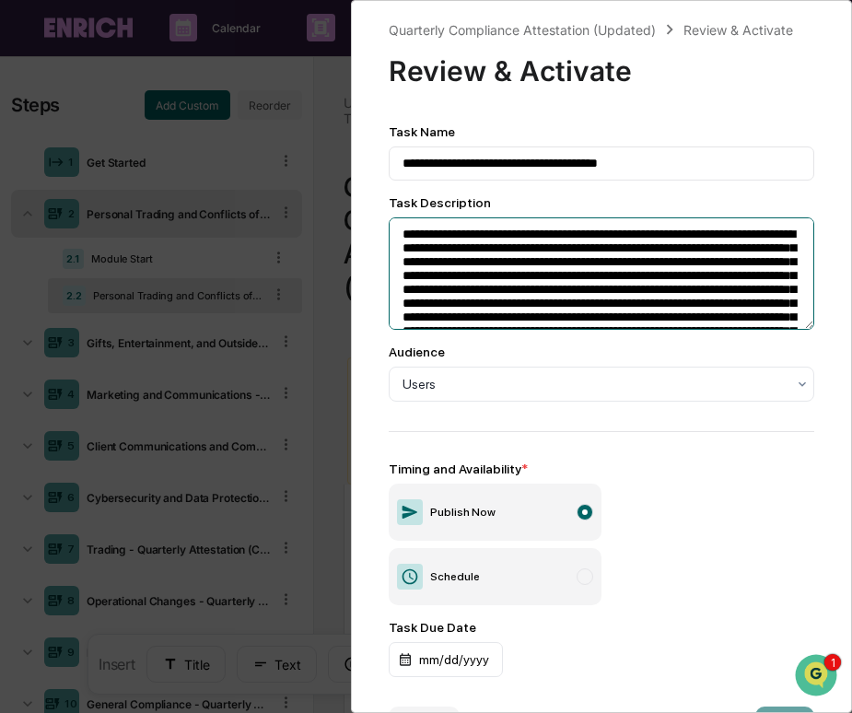
drag, startPoint x: 550, startPoint y: 237, endPoint x: 466, endPoint y: 241, distance: 83.9
click at [466, 241] on textarea "**********" at bounding box center [602, 273] width 426 height 112
paste textarea "*"
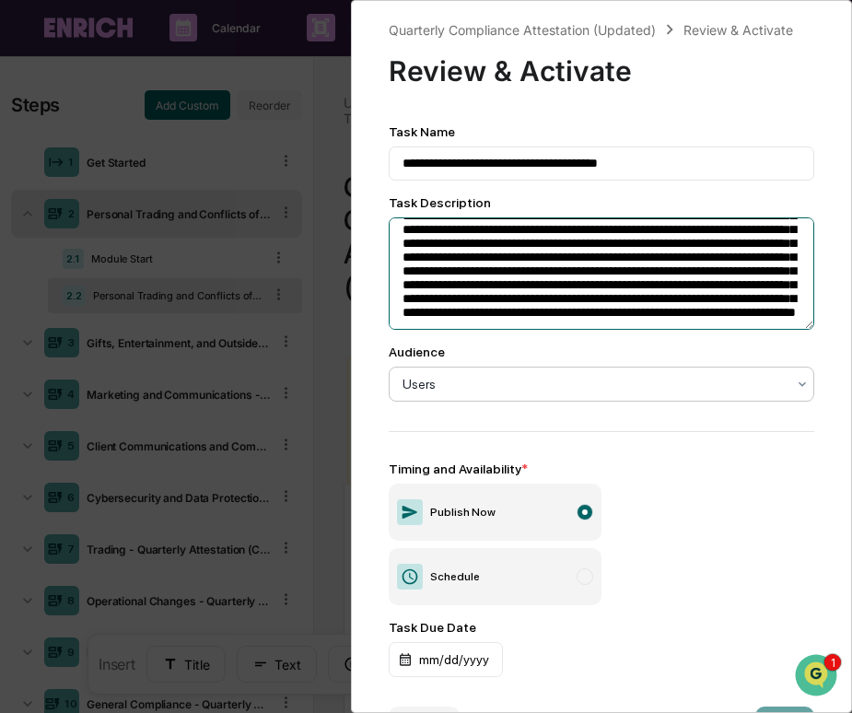
scroll to position [63, 0]
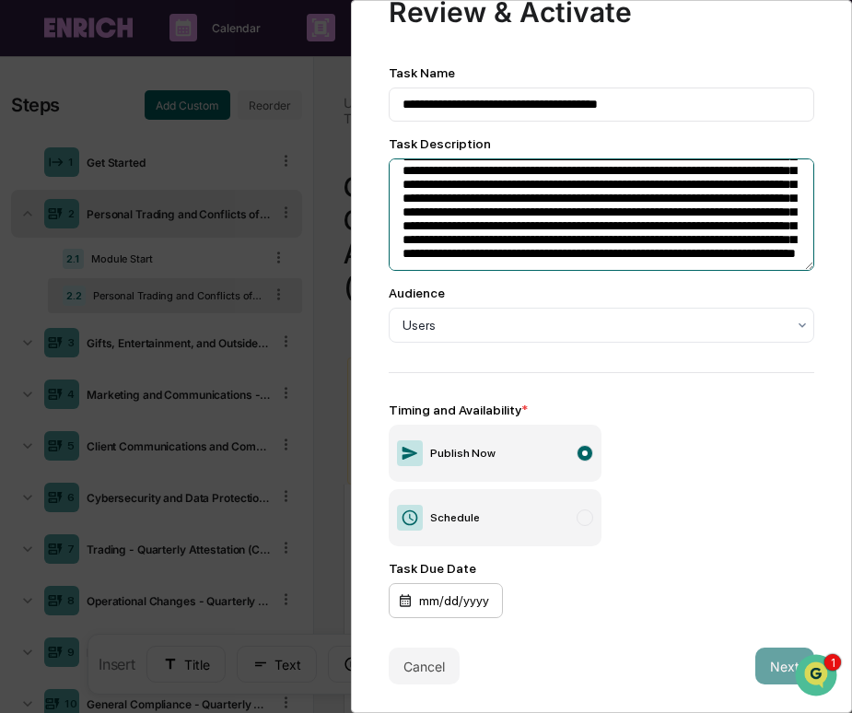
type textarea "**********"
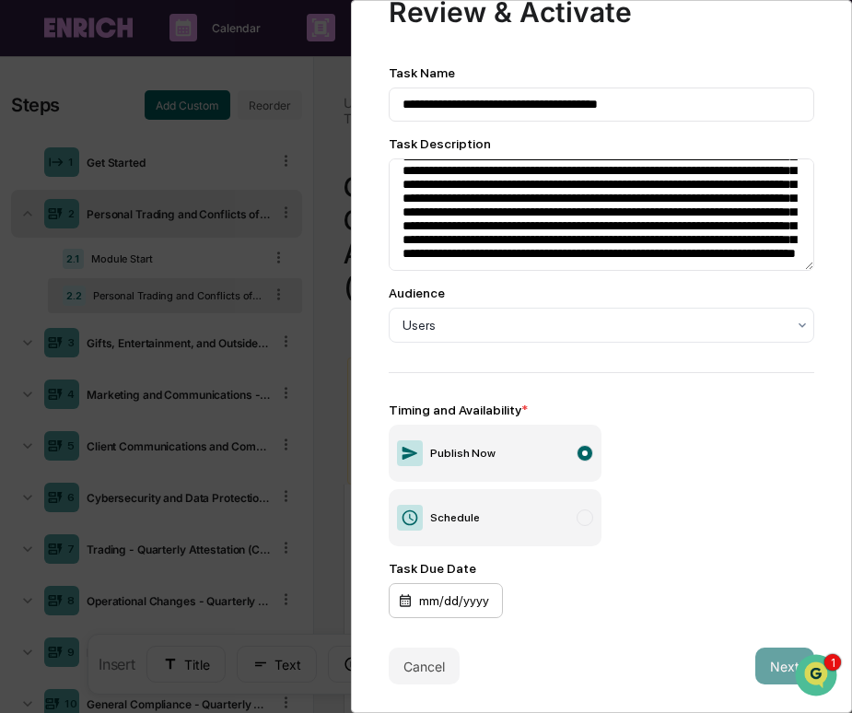
click at [491, 600] on div "mm/dd/yyyy" at bounding box center [446, 600] width 114 height 35
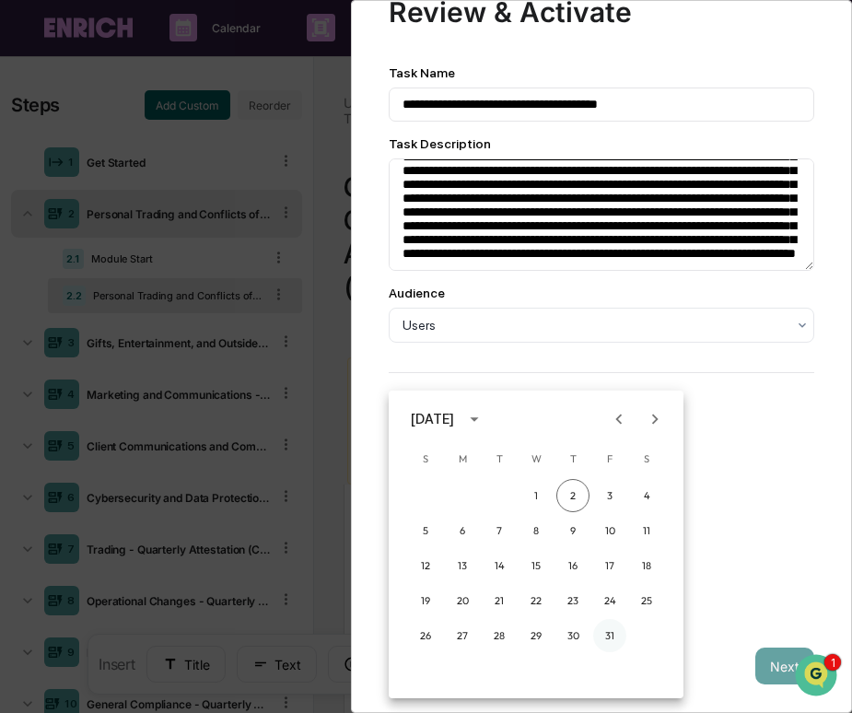
click at [612, 636] on button "31" at bounding box center [609, 635] width 33 height 33
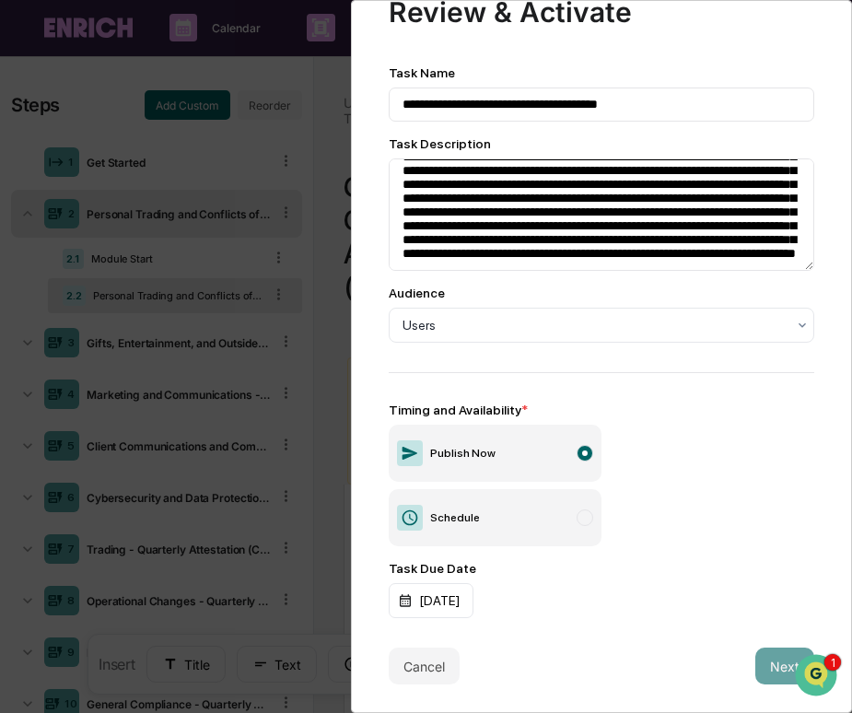
scroll to position [0, 0]
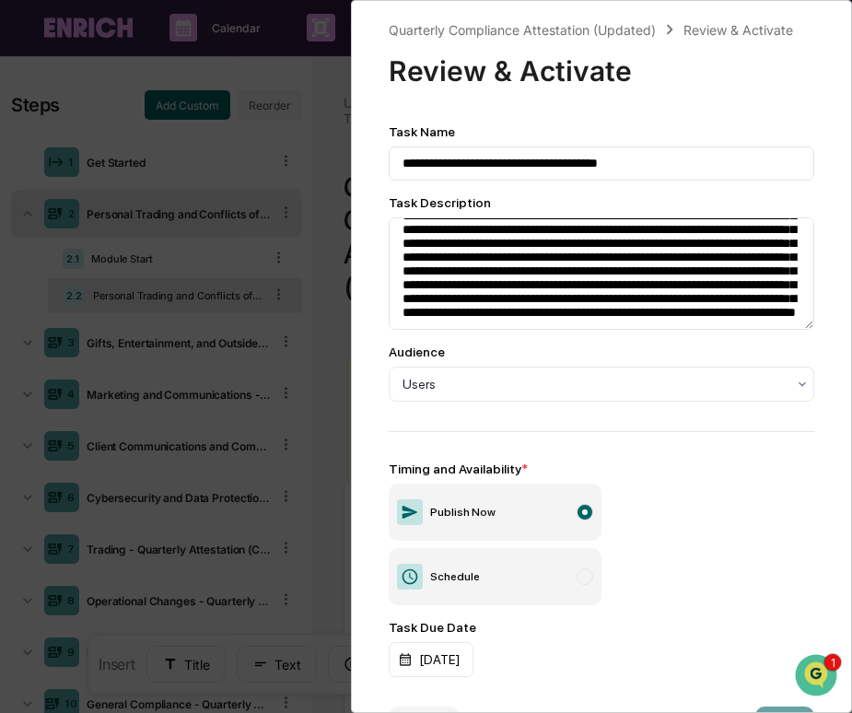
click at [158, 288] on div "**********" at bounding box center [426, 356] width 852 height 713
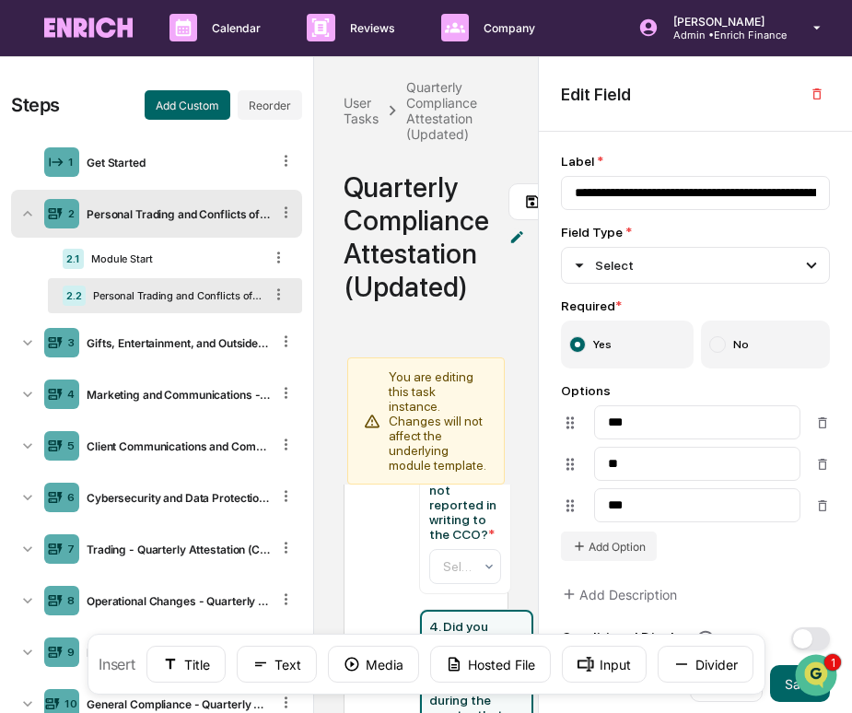
scroll to position [0, 273]
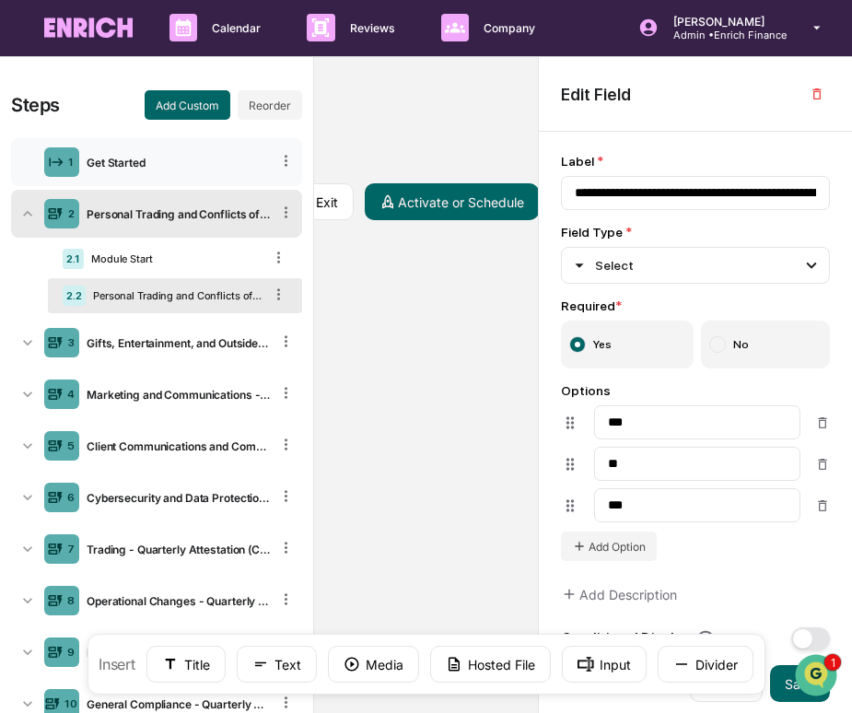
click at [195, 157] on div "Get Started" at bounding box center [174, 163] width 191 height 14
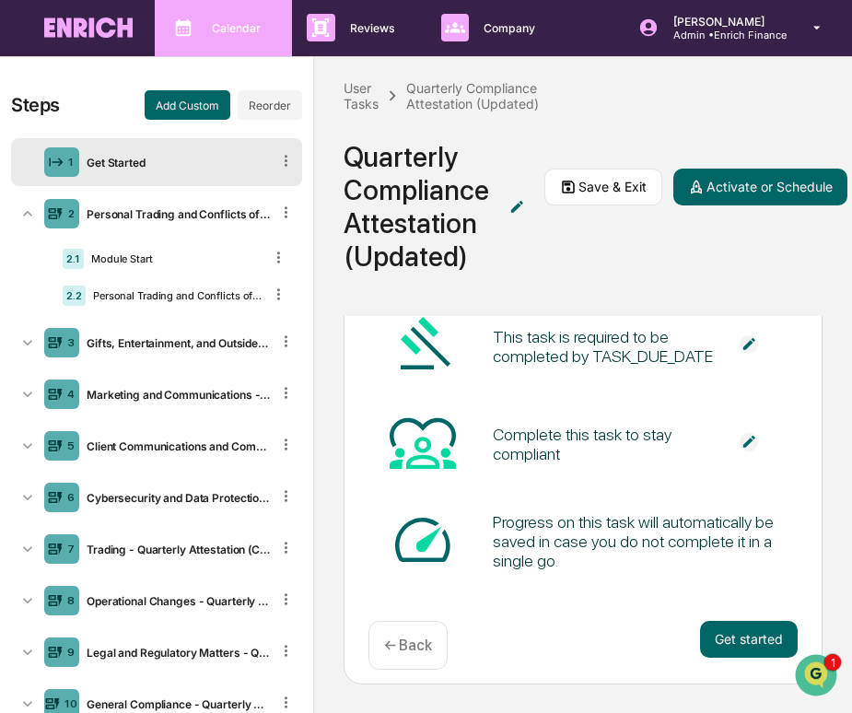
click at [239, 16] on div "Calendar Manage Tasks" at bounding box center [221, 28] width 119 height 28
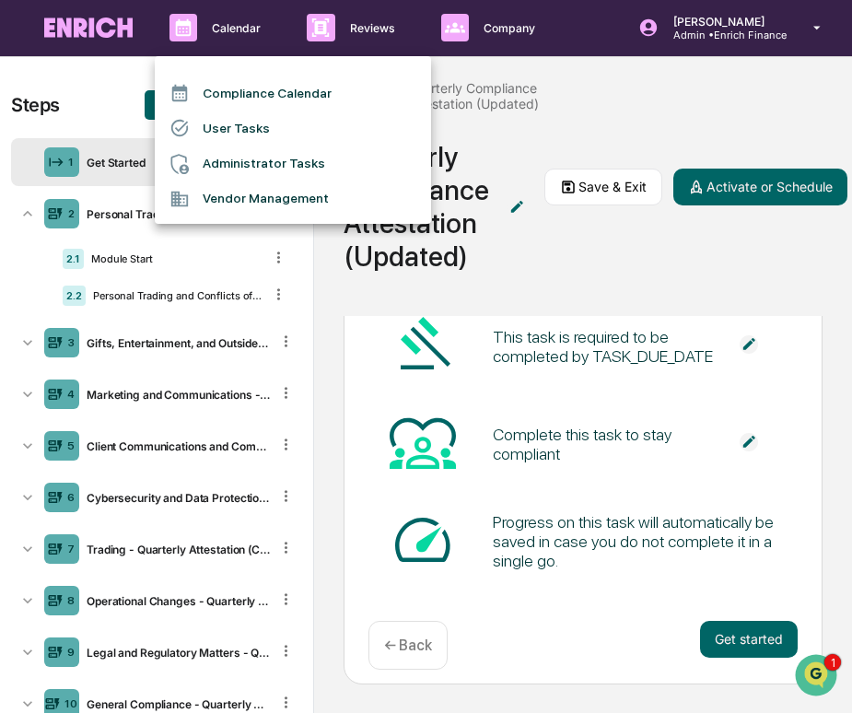
click at [241, 133] on li "User Tasks" at bounding box center [293, 128] width 276 height 35
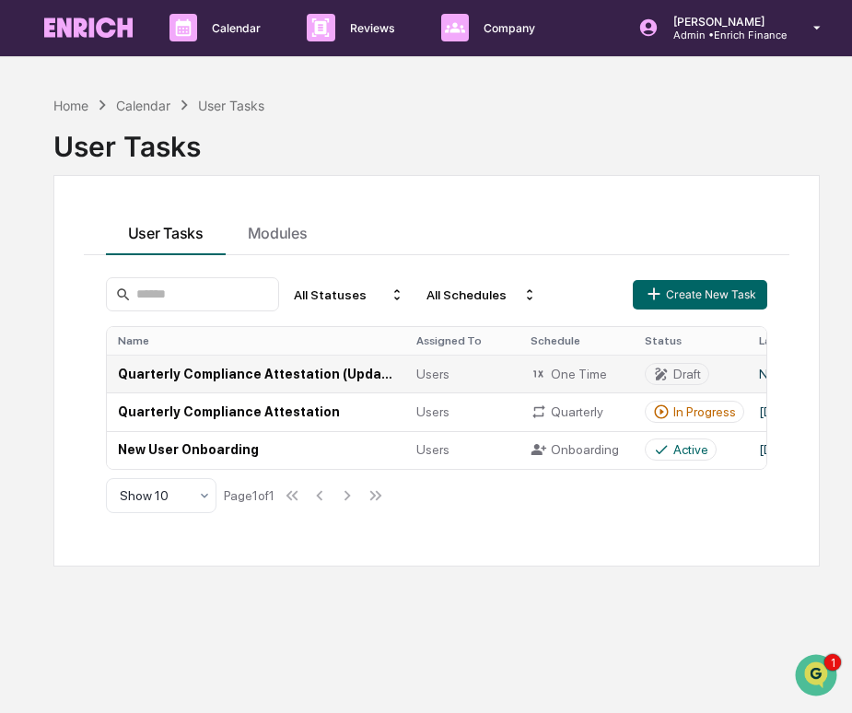
click at [306, 379] on td "Quarterly Compliance Attestation (Updated)" at bounding box center [256, 374] width 298 height 38
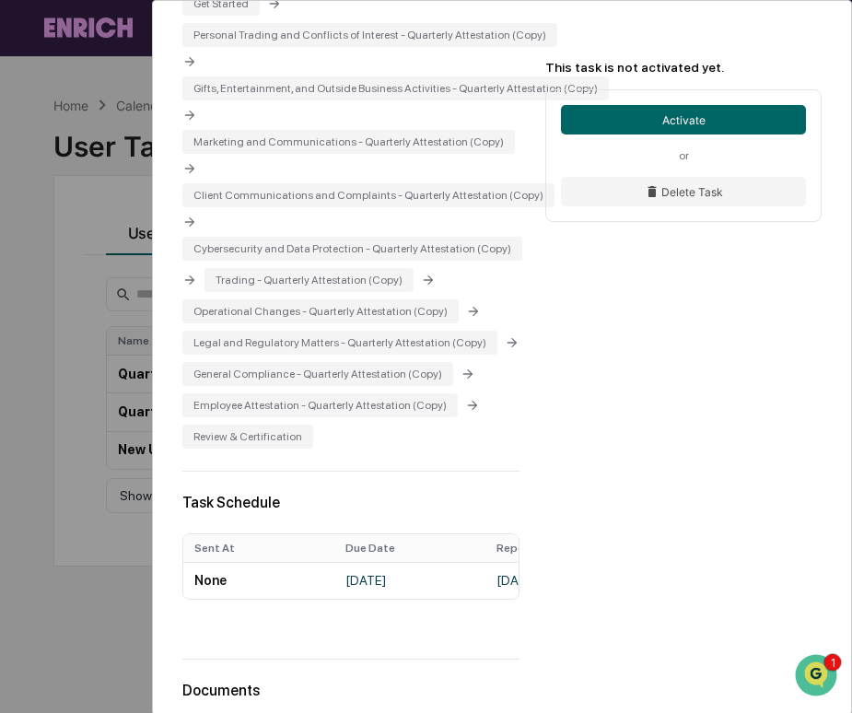
scroll to position [752, 0]
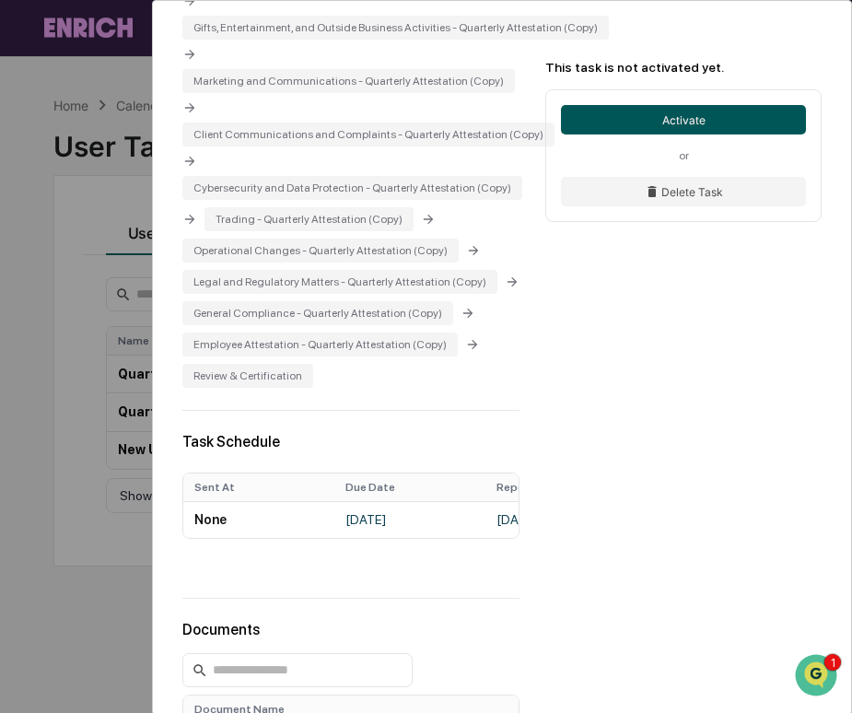
click at [628, 114] on button "Activate" at bounding box center [683, 119] width 245 height 29
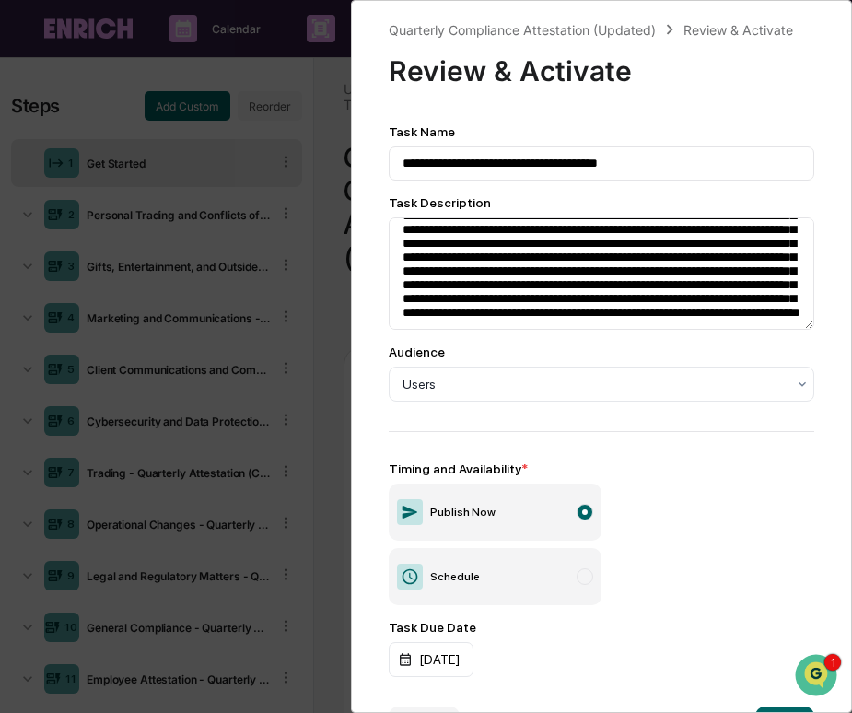
scroll to position [63, 0]
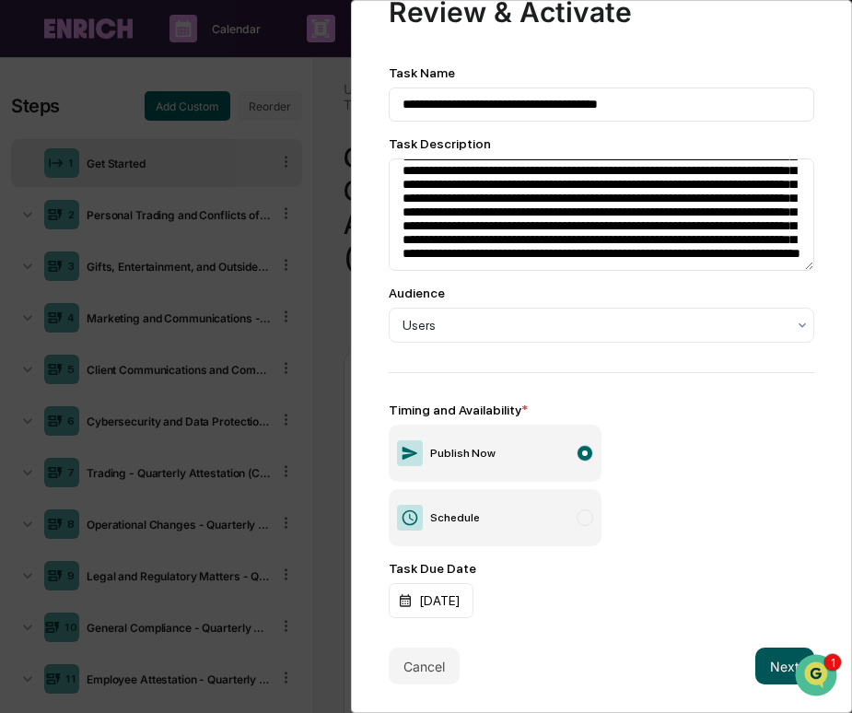
click at [769, 664] on button "Next" at bounding box center [784, 665] width 59 height 37
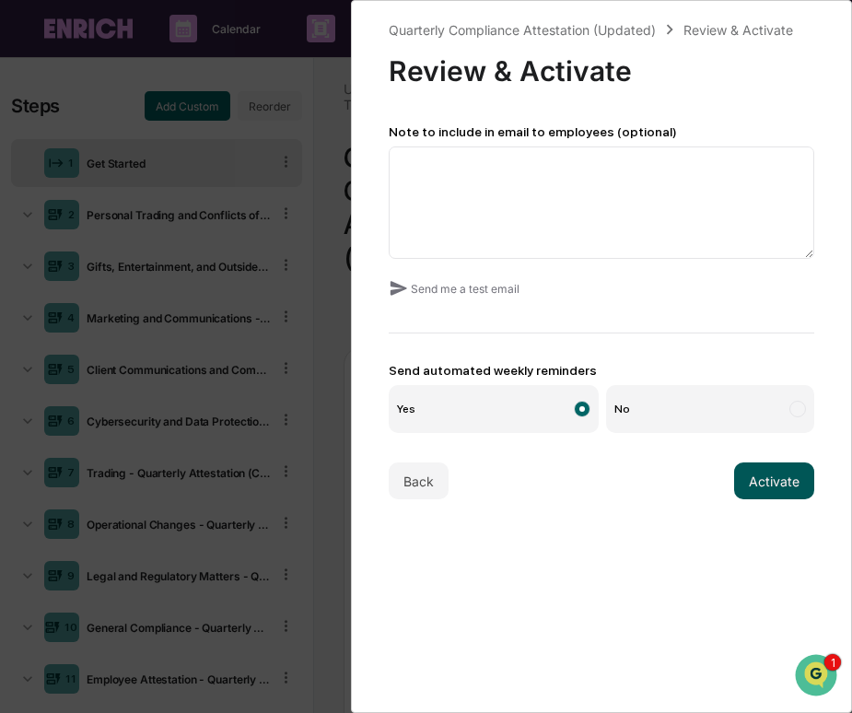
click at [749, 475] on button "Activate" at bounding box center [774, 480] width 80 height 37
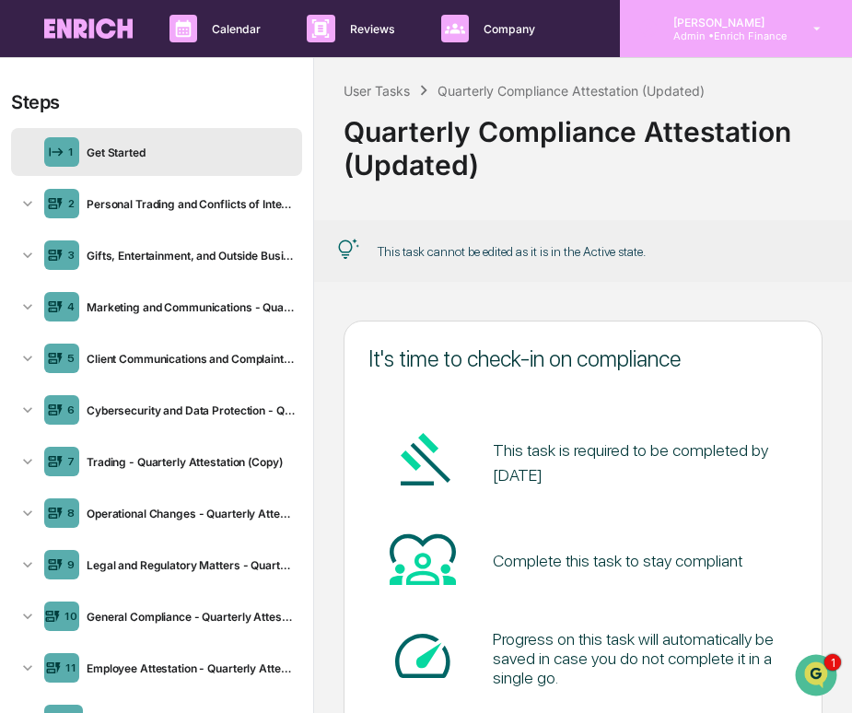
click at [682, 32] on p "Admin • Enrich Finance" at bounding box center [722, 35] width 128 height 13
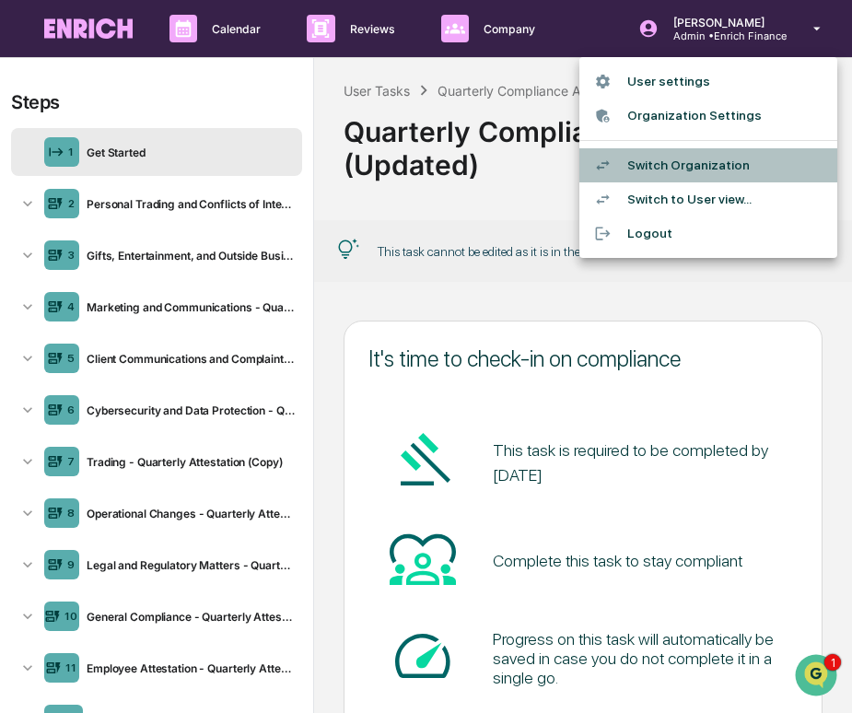
click at [672, 157] on li "Switch Organization" at bounding box center [708, 165] width 258 height 34
